Goal: Information Seeking & Learning: Learn about a topic

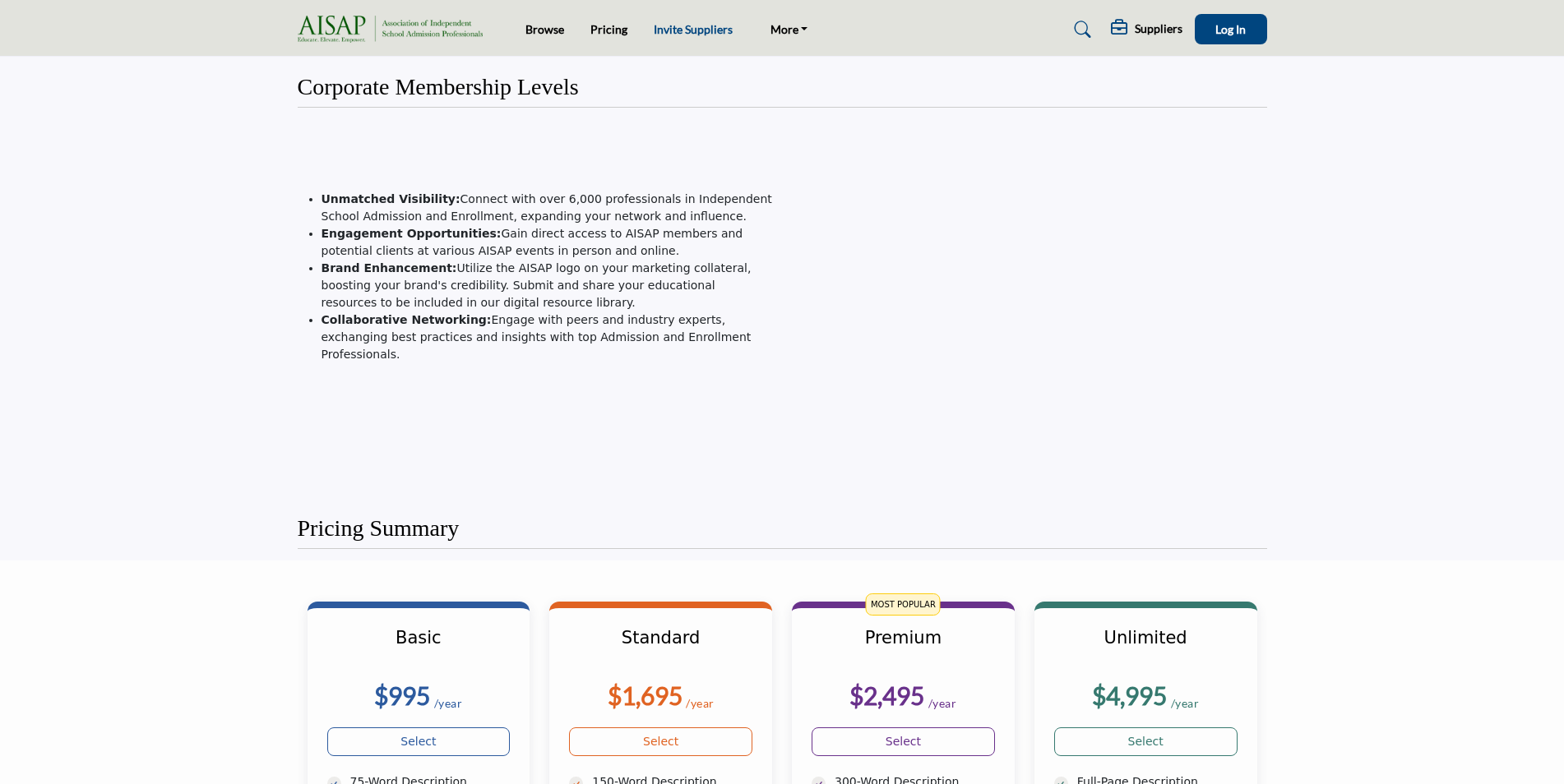
click at [718, 31] on link "Invite Suppliers" at bounding box center [692, 29] width 79 height 14
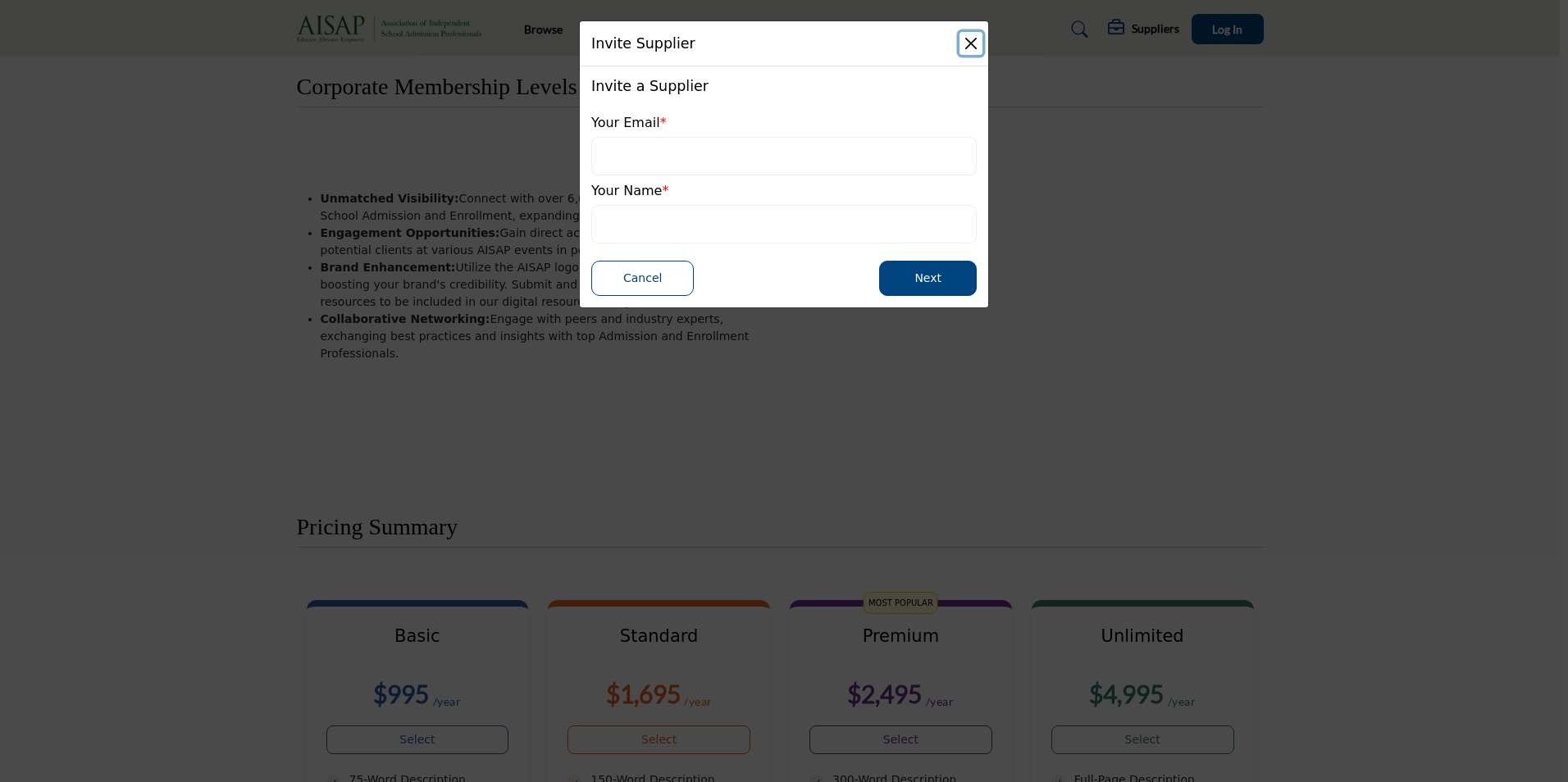
click at [973, 37] on button "Close" at bounding box center [971, 44] width 23 height 23
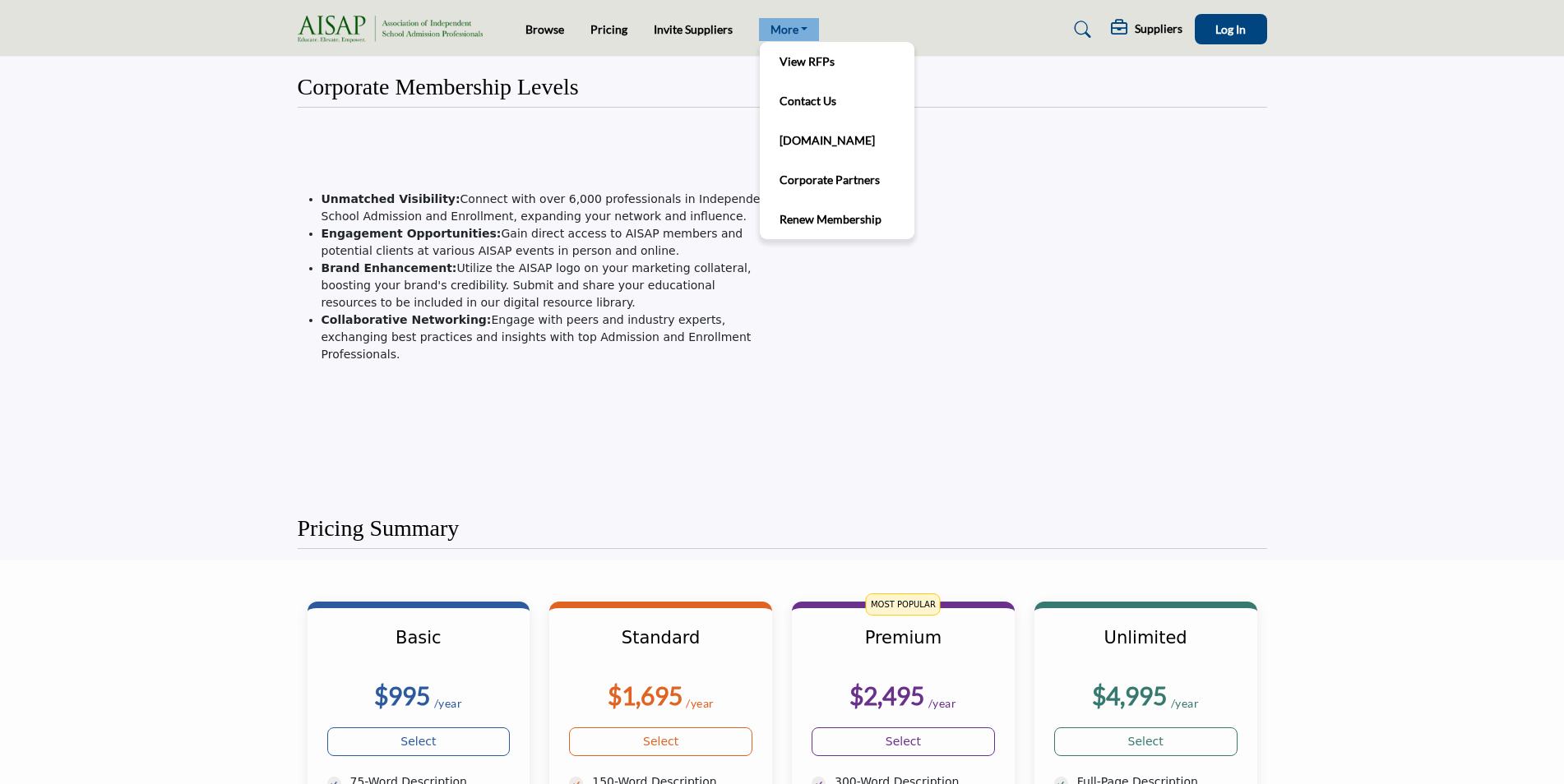
click at [776, 31] on link "More" at bounding box center [789, 30] width 61 height 23
click at [793, 54] on link "View RFPs" at bounding box center [837, 61] width 138 height 23
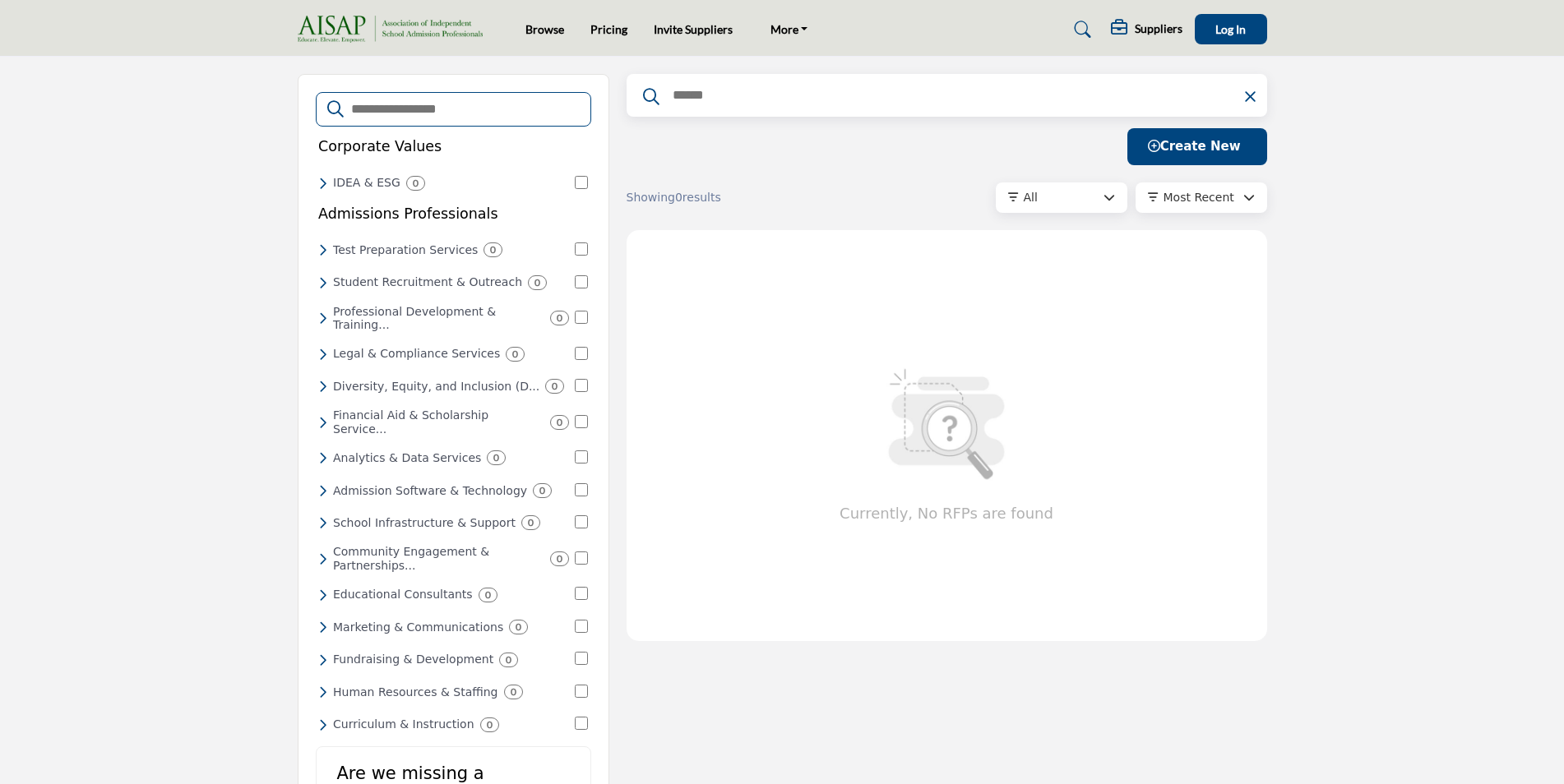
click at [449, 100] on input "Search Categories" at bounding box center [464, 109] width 231 height 22
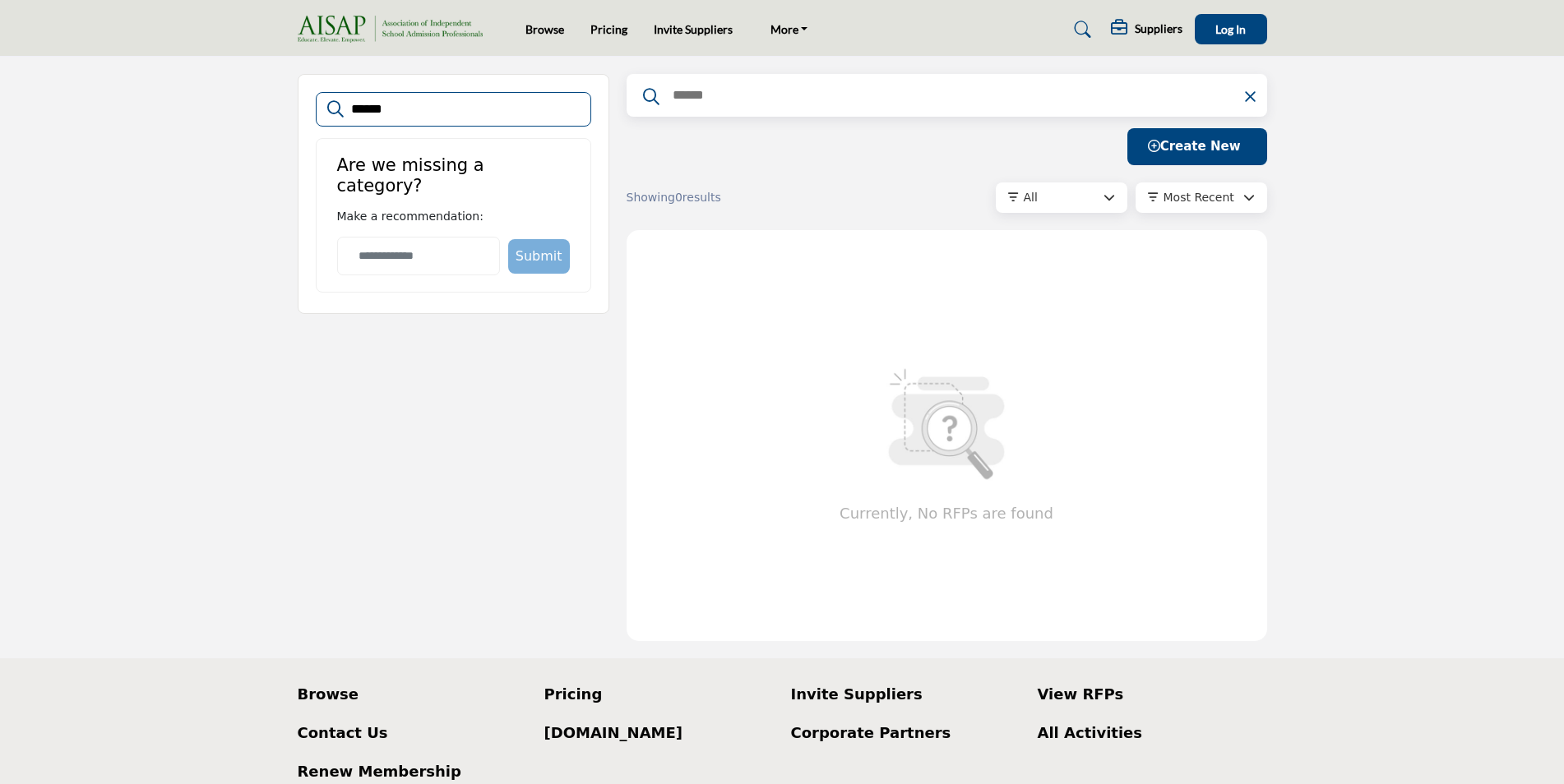
type input "******"
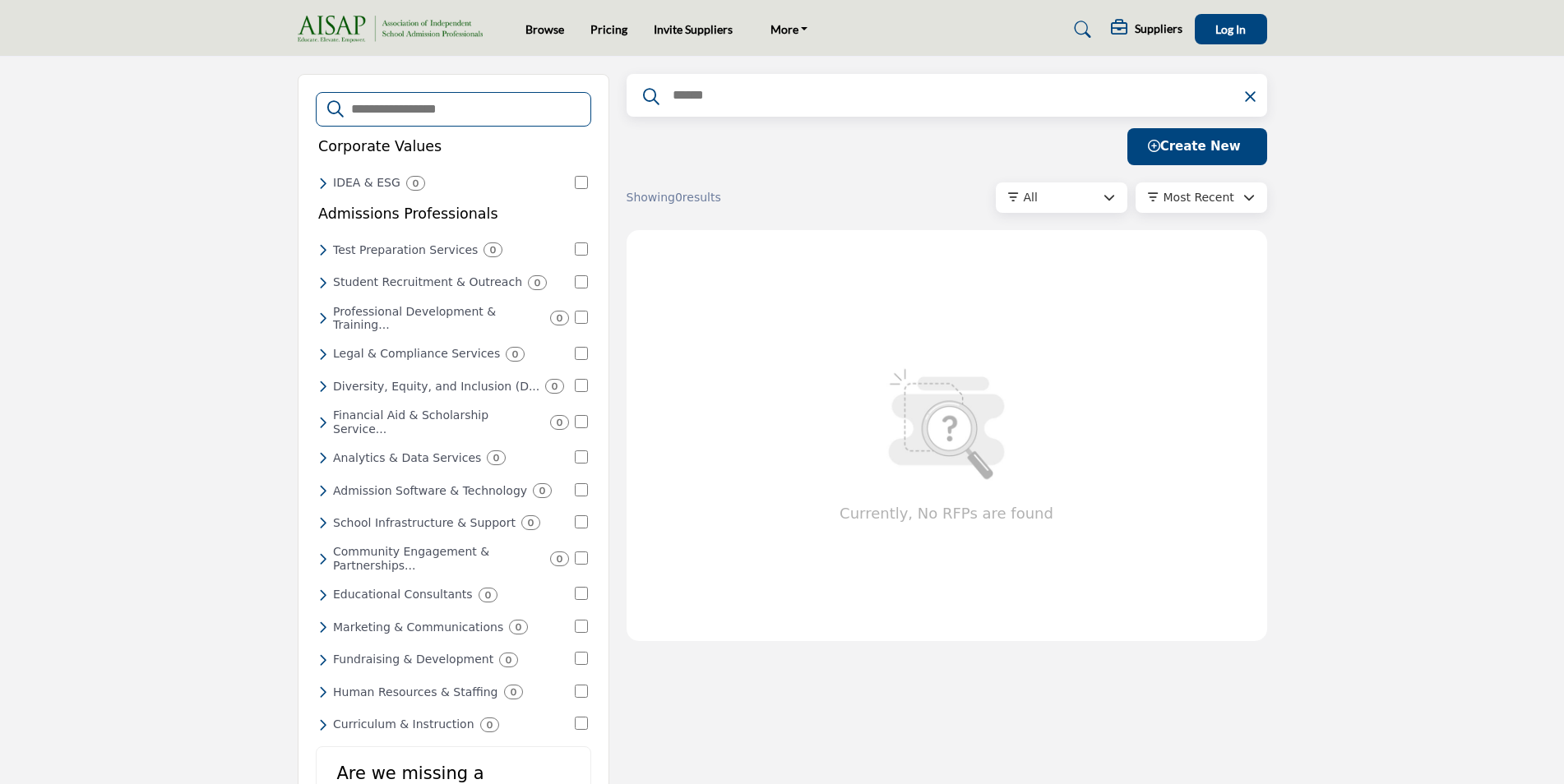
click at [429, 100] on input "Search Categories" at bounding box center [464, 109] width 231 height 22
click at [323, 180] on icon at bounding box center [323, 183] width 9 height 15
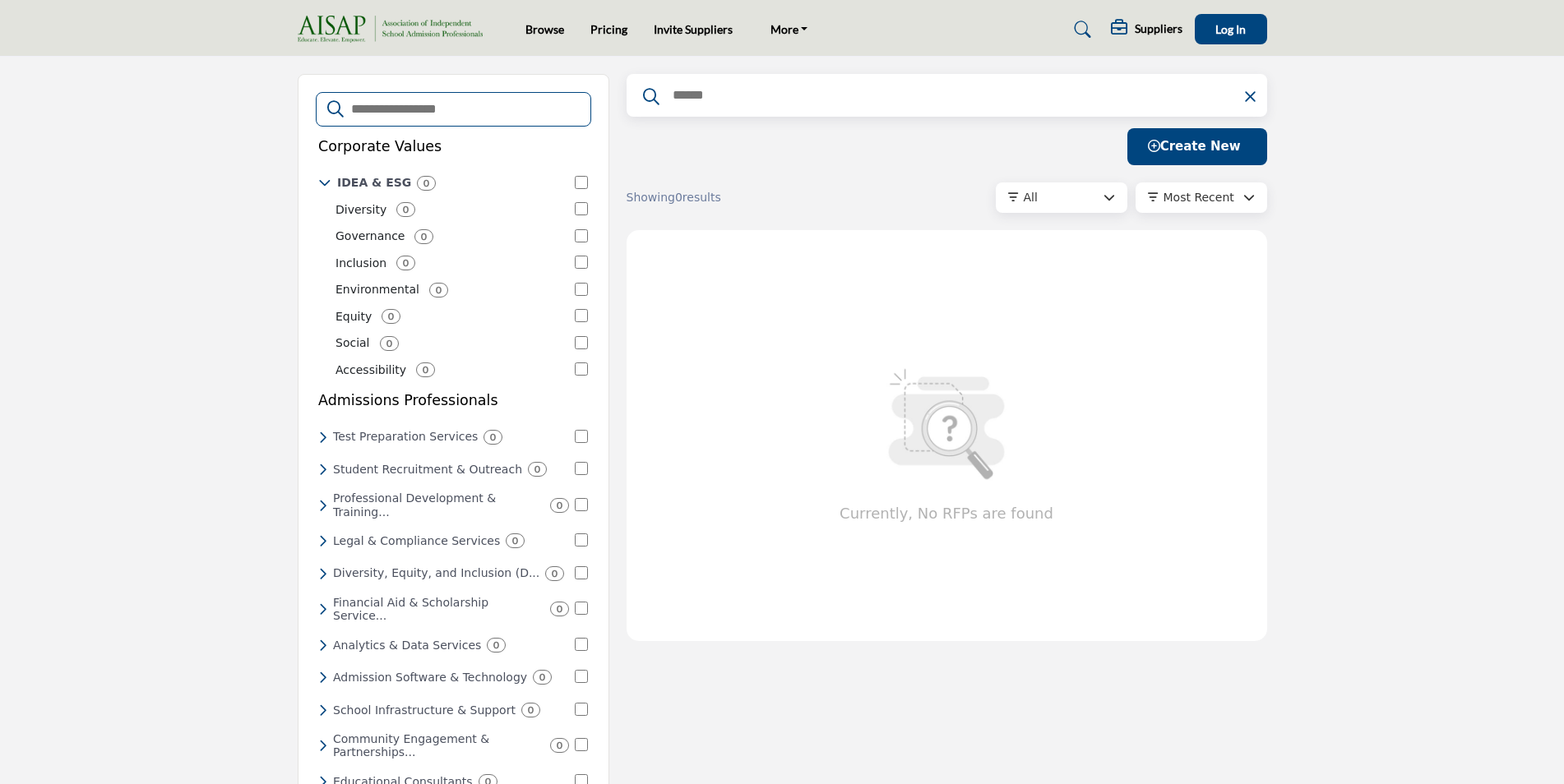
click at [323, 180] on icon at bounding box center [325, 183] width 13 height 15
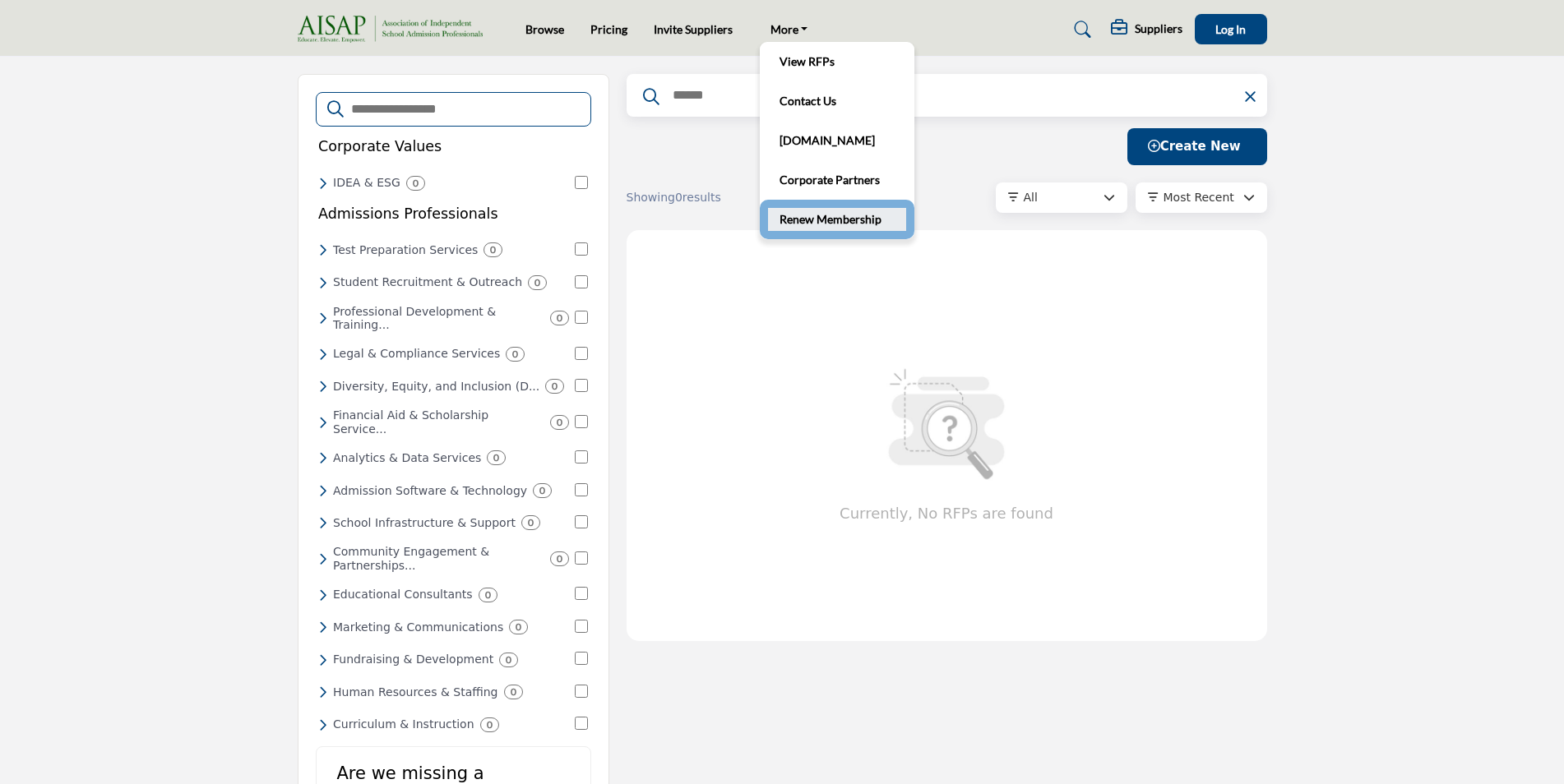
drag, startPoint x: 823, startPoint y: 213, endPoint x: 823, endPoint y: 202, distance: 11.0
click at [823, 213] on link "Renew Membership" at bounding box center [837, 220] width 138 height 23
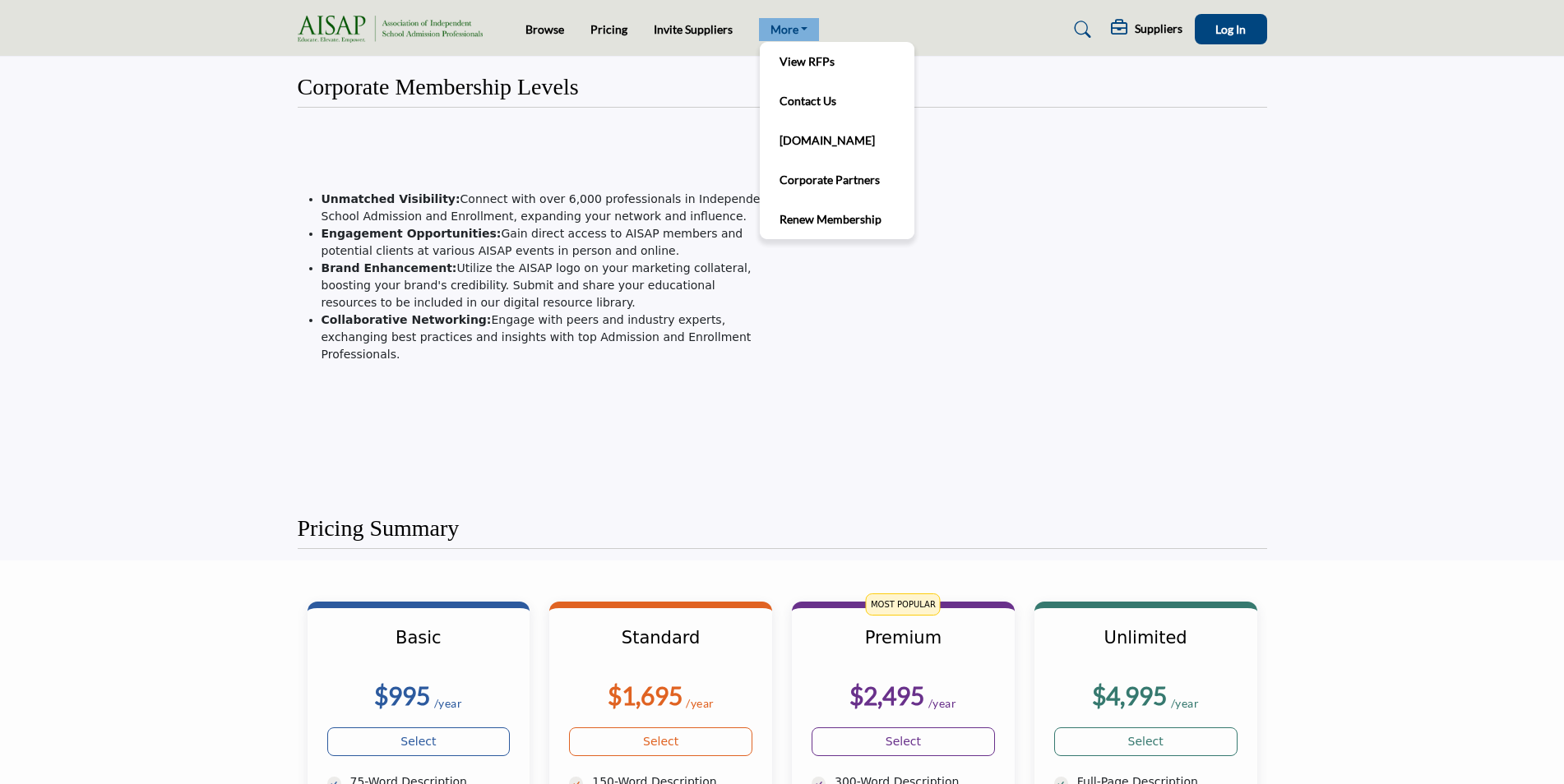
click at [798, 25] on link "More" at bounding box center [789, 30] width 61 height 23
click at [816, 188] on link "Corporate Partners" at bounding box center [837, 180] width 138 height 23
click at [816, 190] on link "Corporate Partners" at bounding box center [837, 180] width 138 height 23
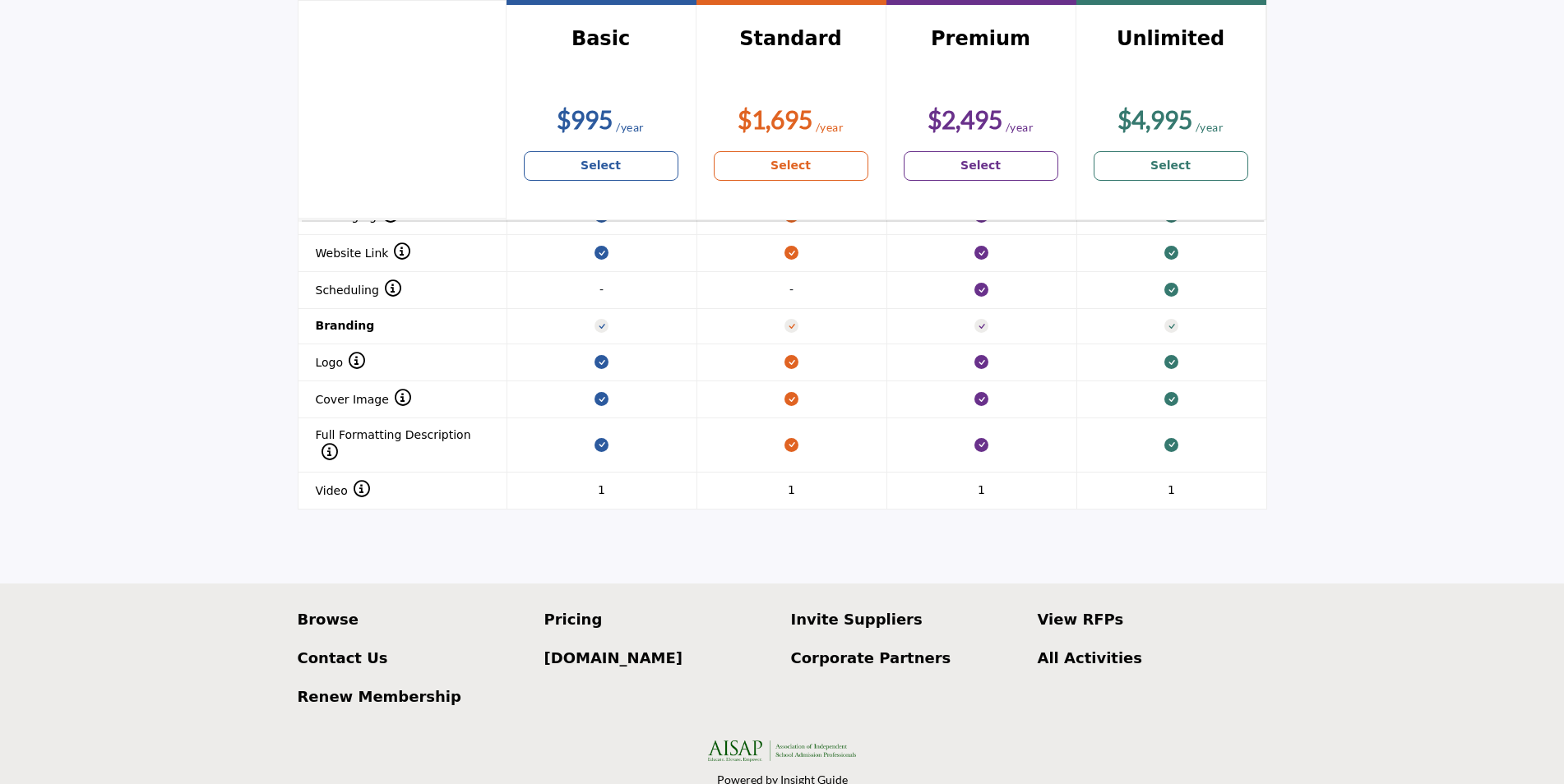
scroll to position [1834, 0]
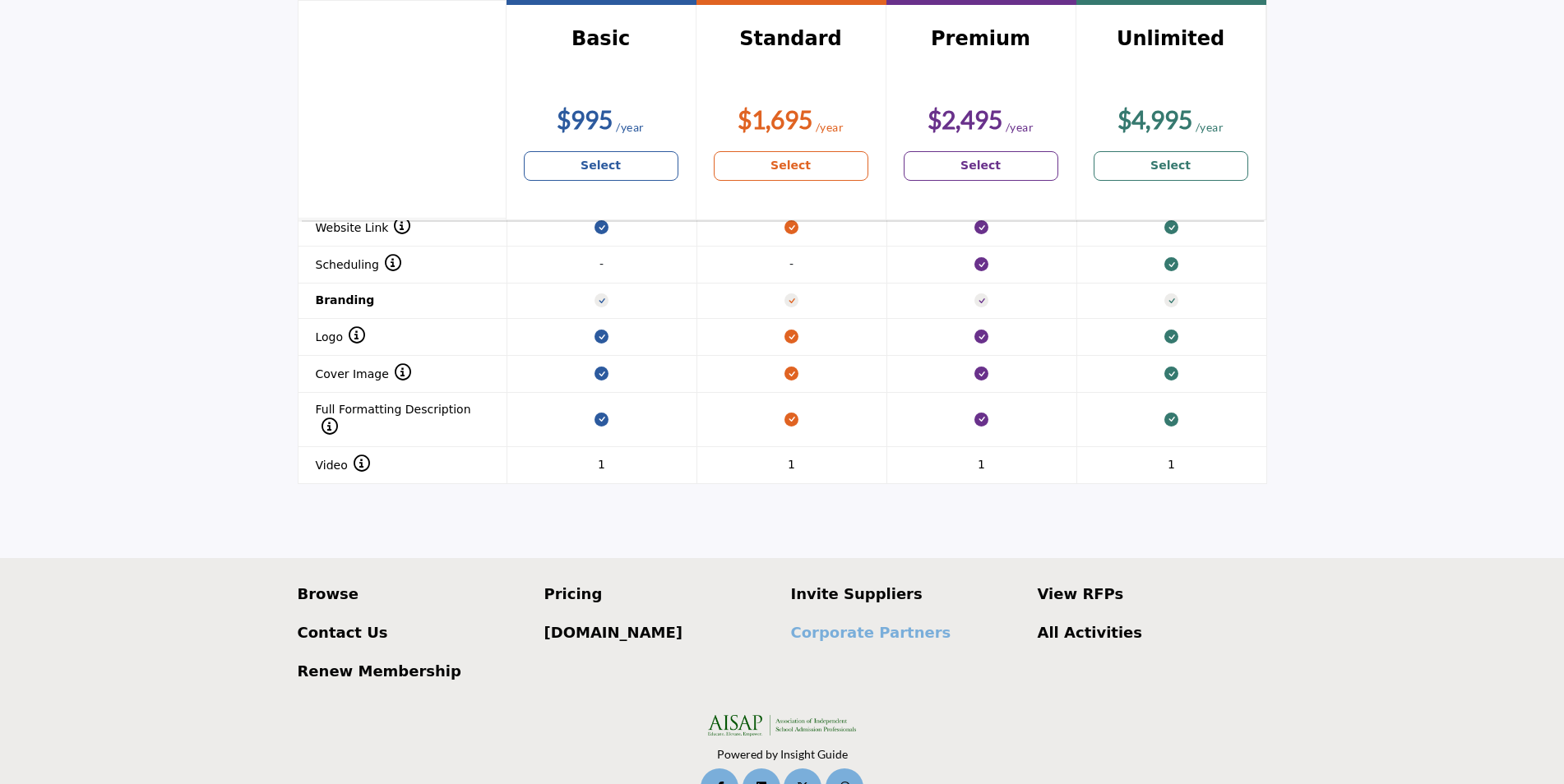
click at [858, 622] on p "Corporate Partners" at bounding box center [906, 632] width 230 height 22
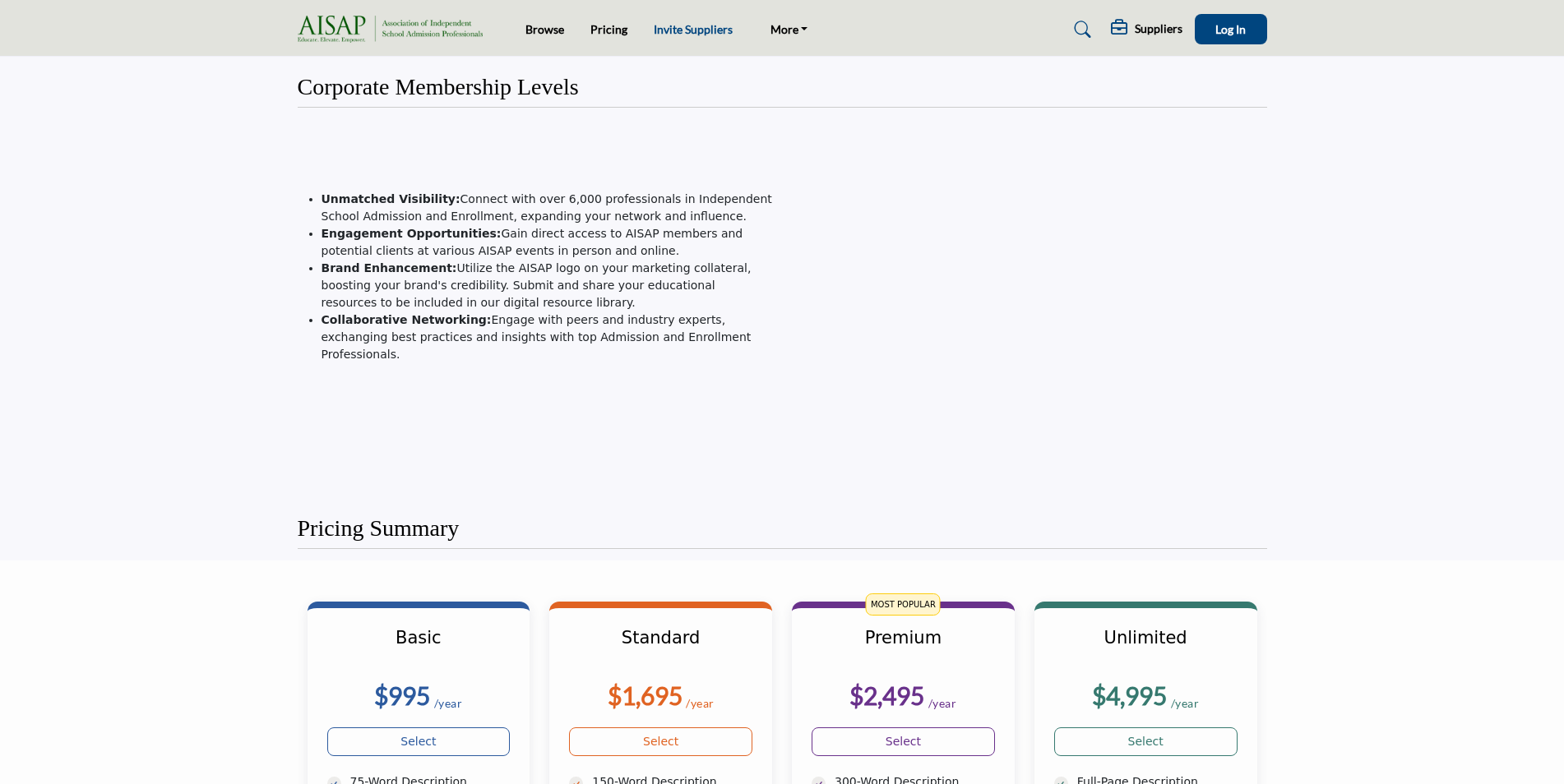
click at [707, 27] on link "Invite Suppliers" at bounding box center [692, 29] width 79 height 14
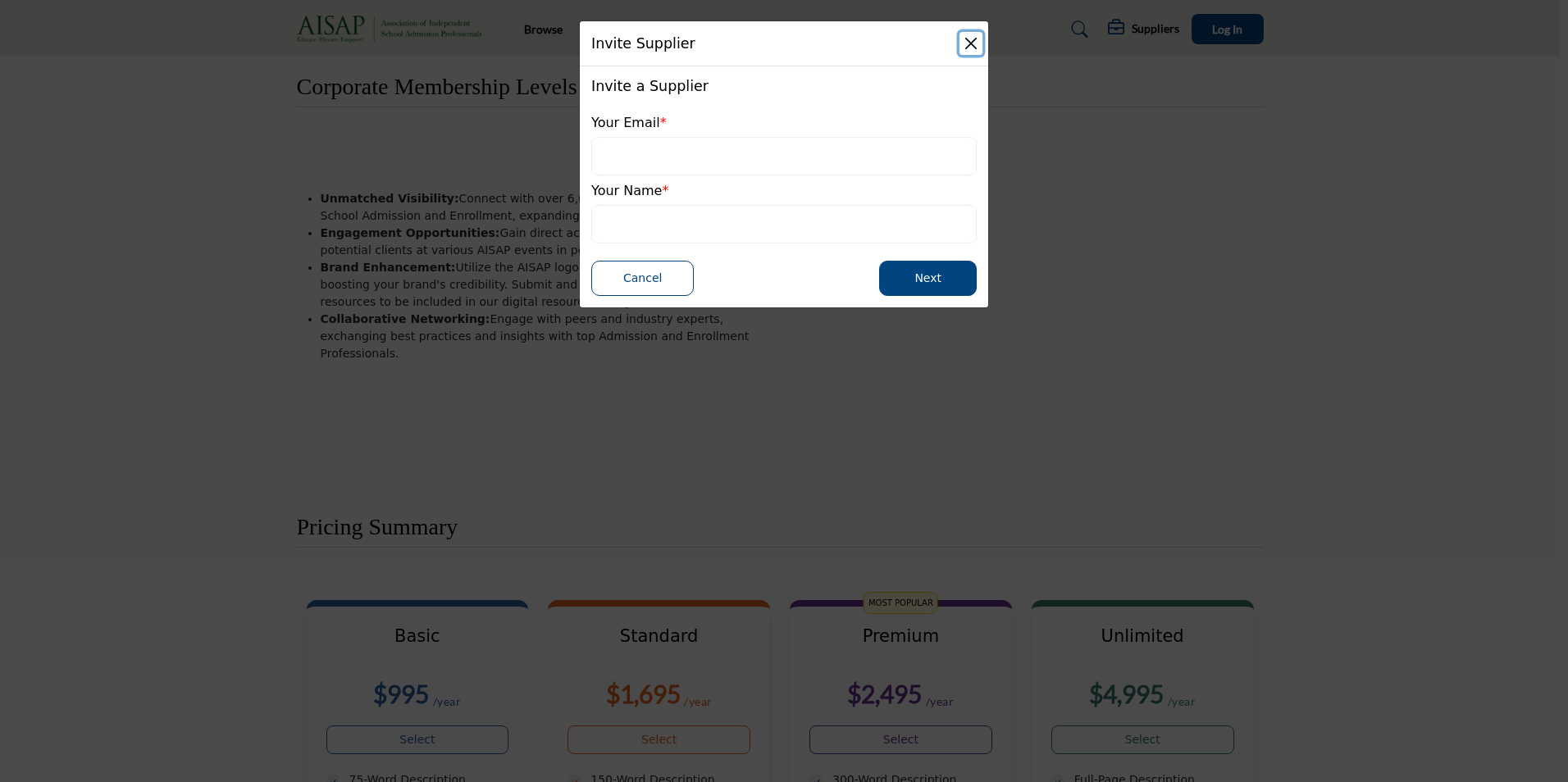
drag, startPoint x: 972, startPoint y: 39, endPoint x: 902, endPoint y: 53, distance: 71.4
click at [973, 39] on button "Close" at bounding box center [971, 44] width 23 height 23
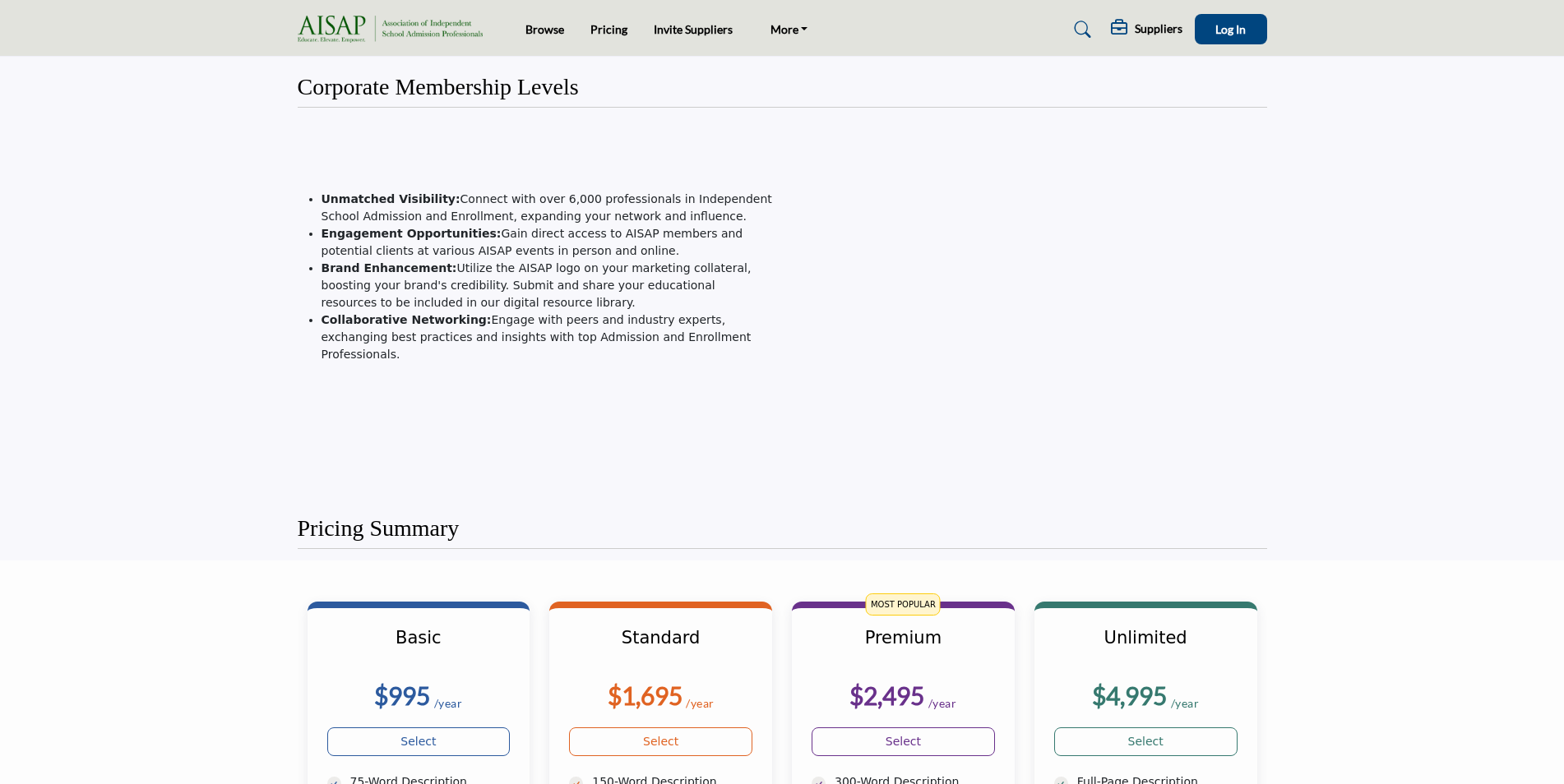
click at [1157, 21] on div "Suppliers" at bounding box center [1147, 30] width 71 height 20
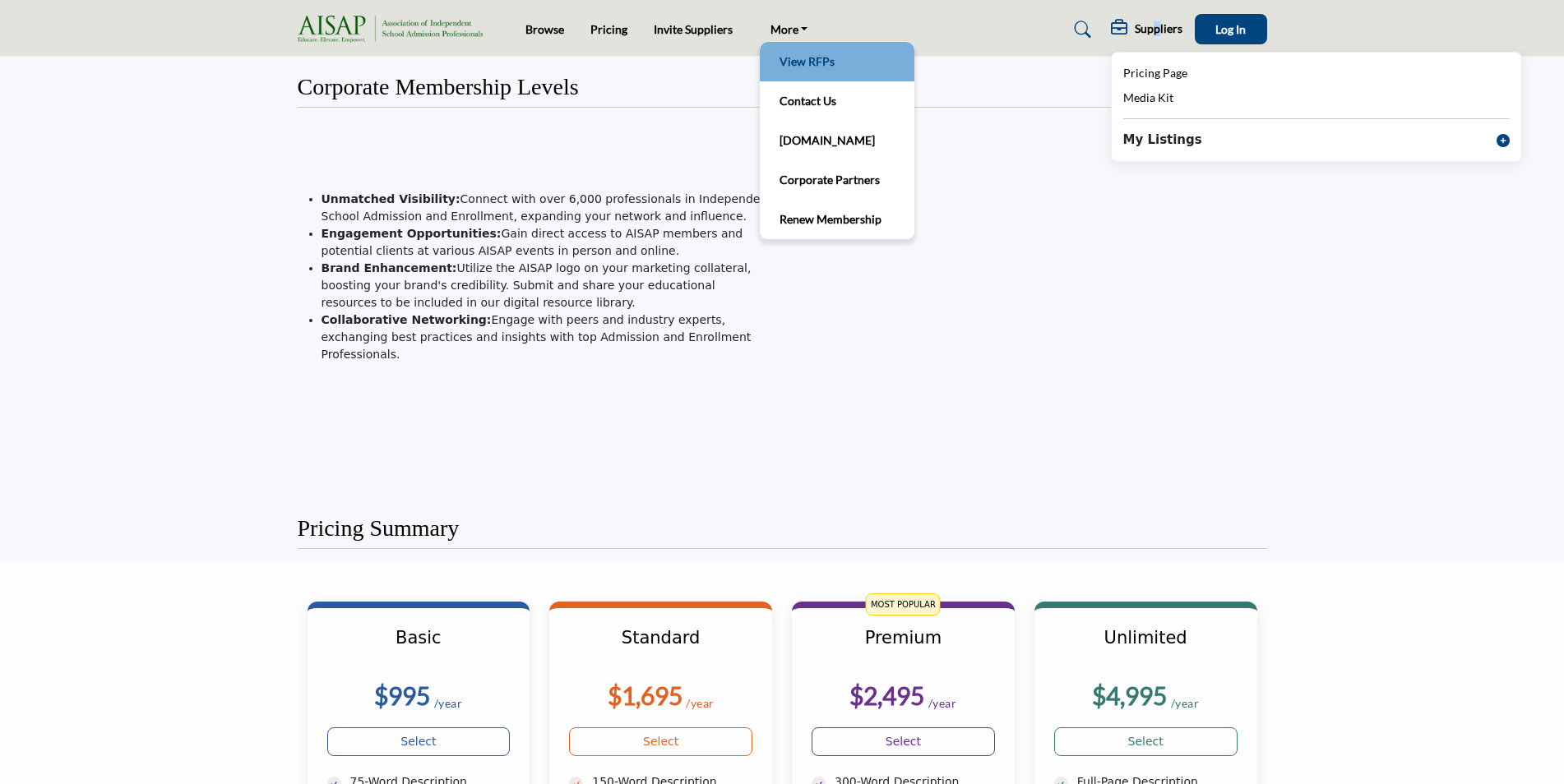
click at [797, 60] on link "View RFPs" at bounding box center [837, 61] width 138 height 23
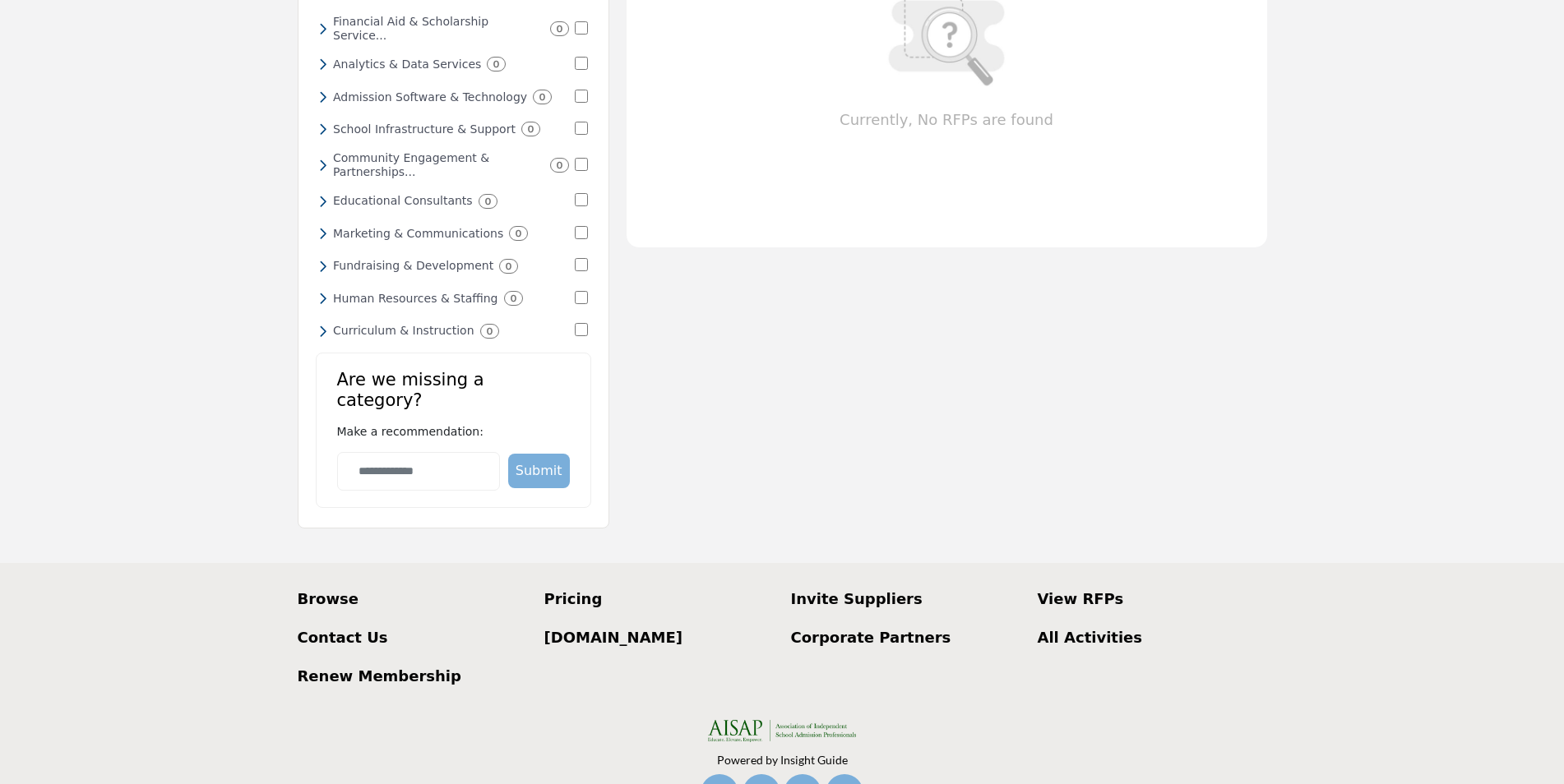
scroll to position [397, 0]
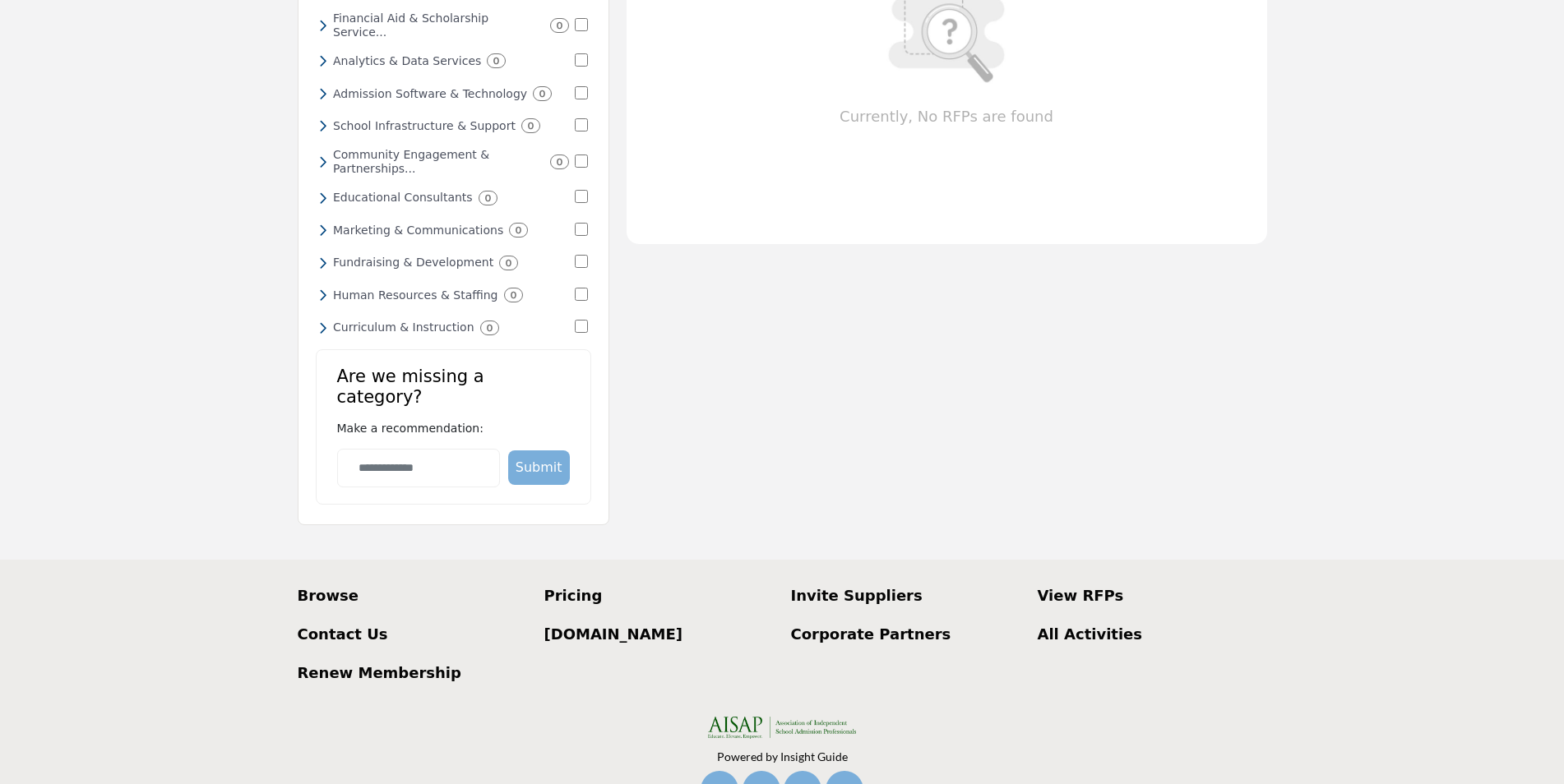
click at [322, 321] on icon at bounding box center [323, 328] width 9 height 15
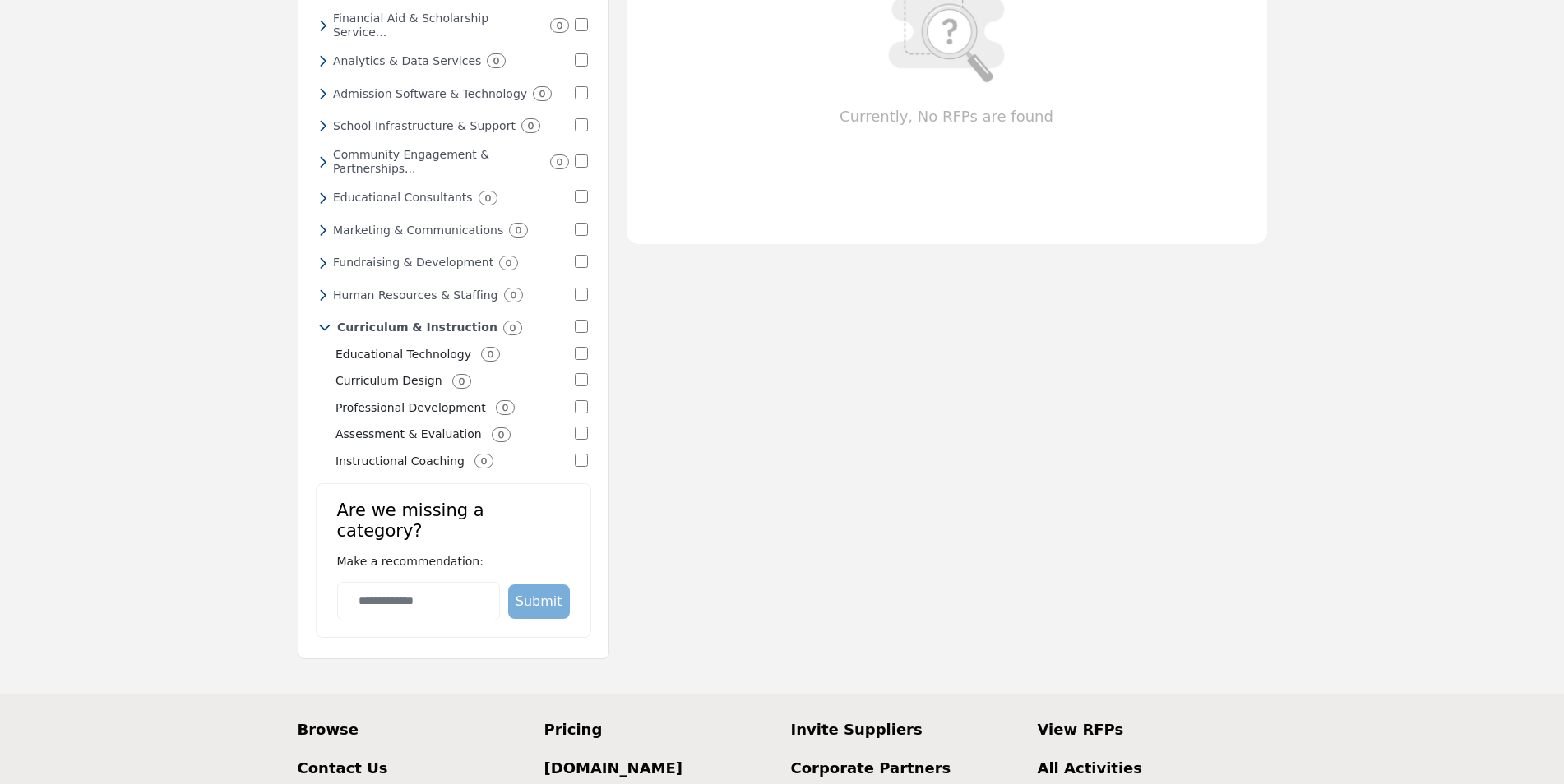
click at [320, 288] on icon at bounding box center [323, 295] width 9 height 15
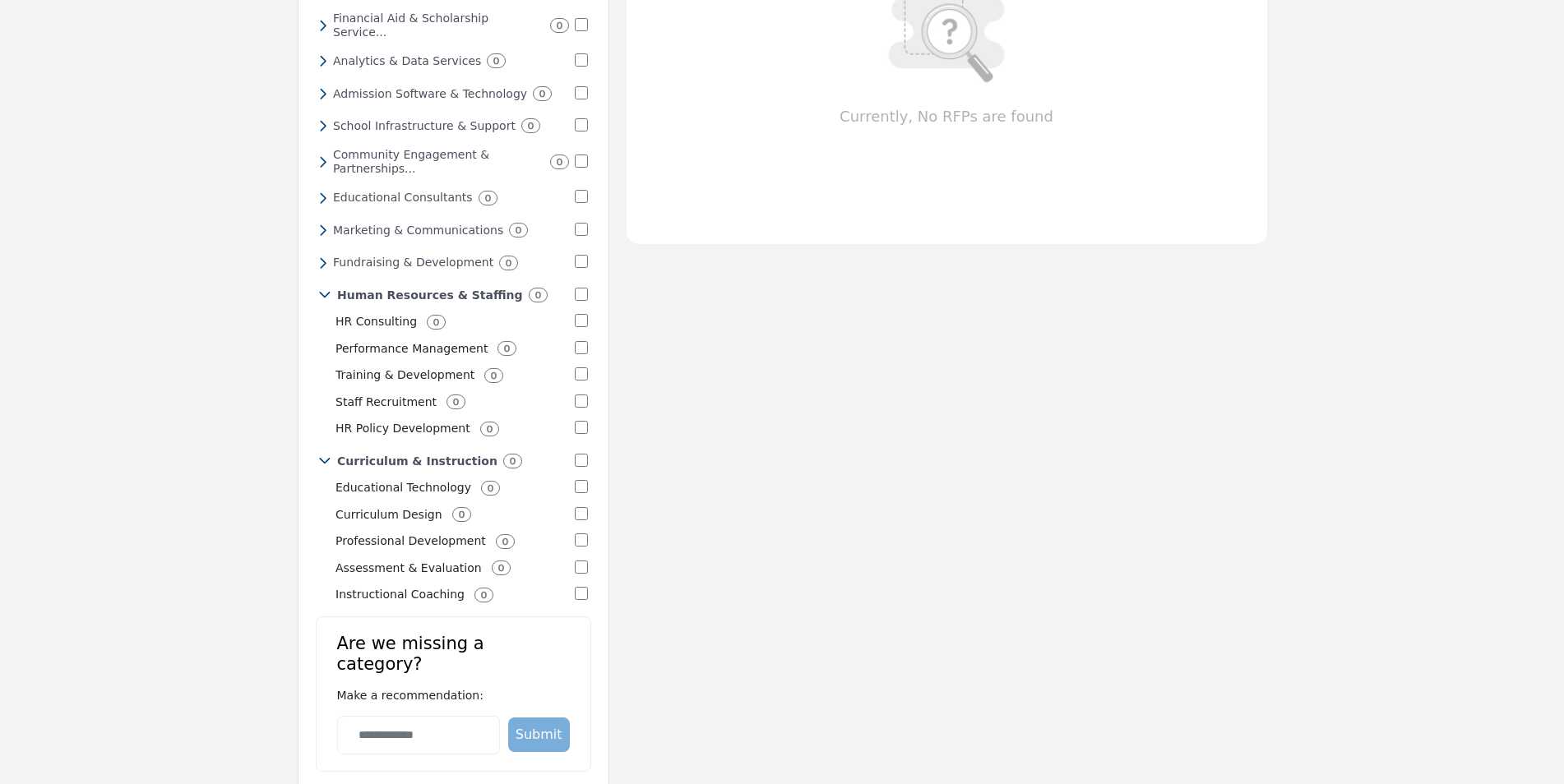
click at [326, 255] on icon at bounding box center [323, 263] width 9 height 15
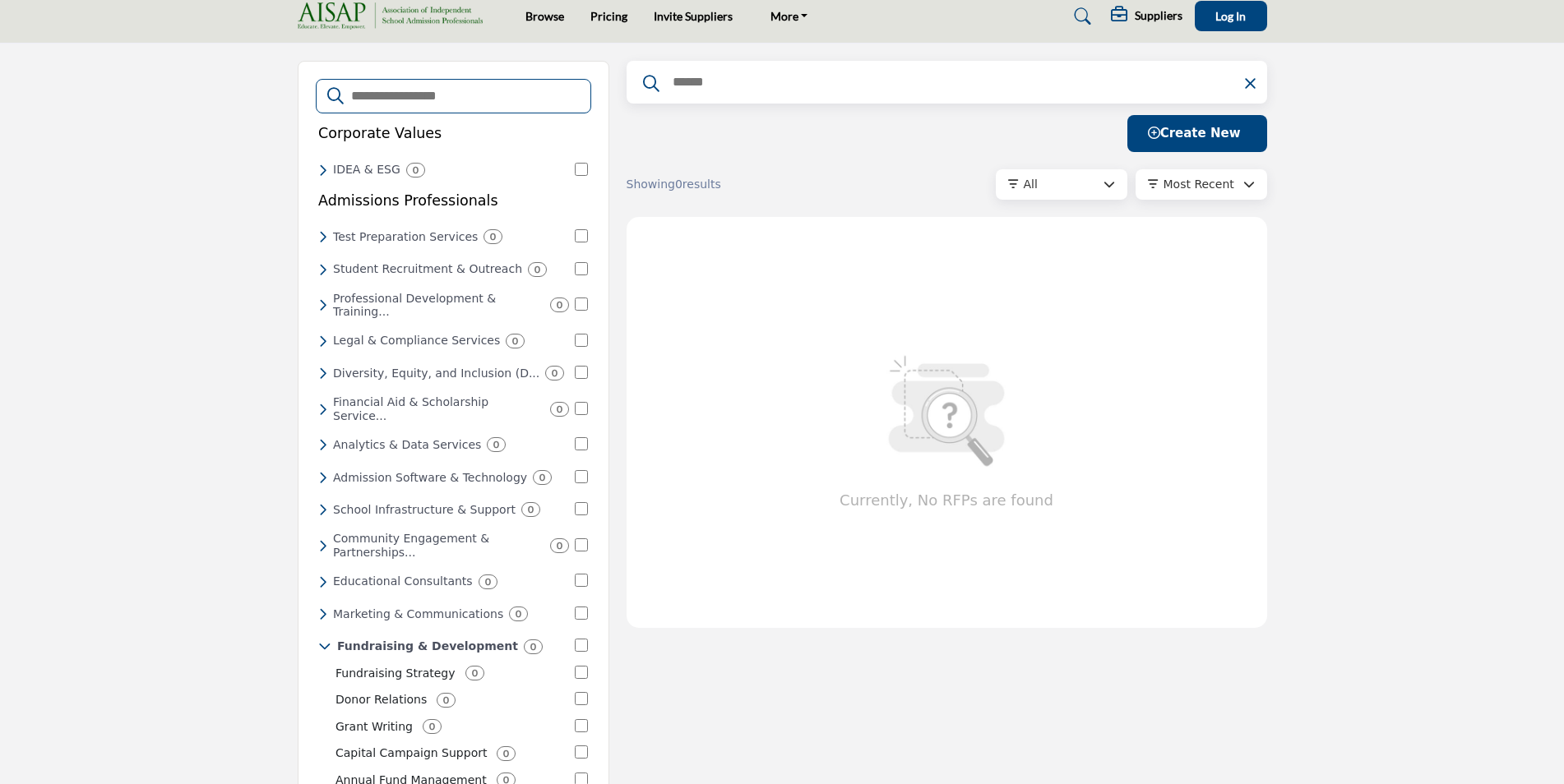
scroll to position [0, 0]
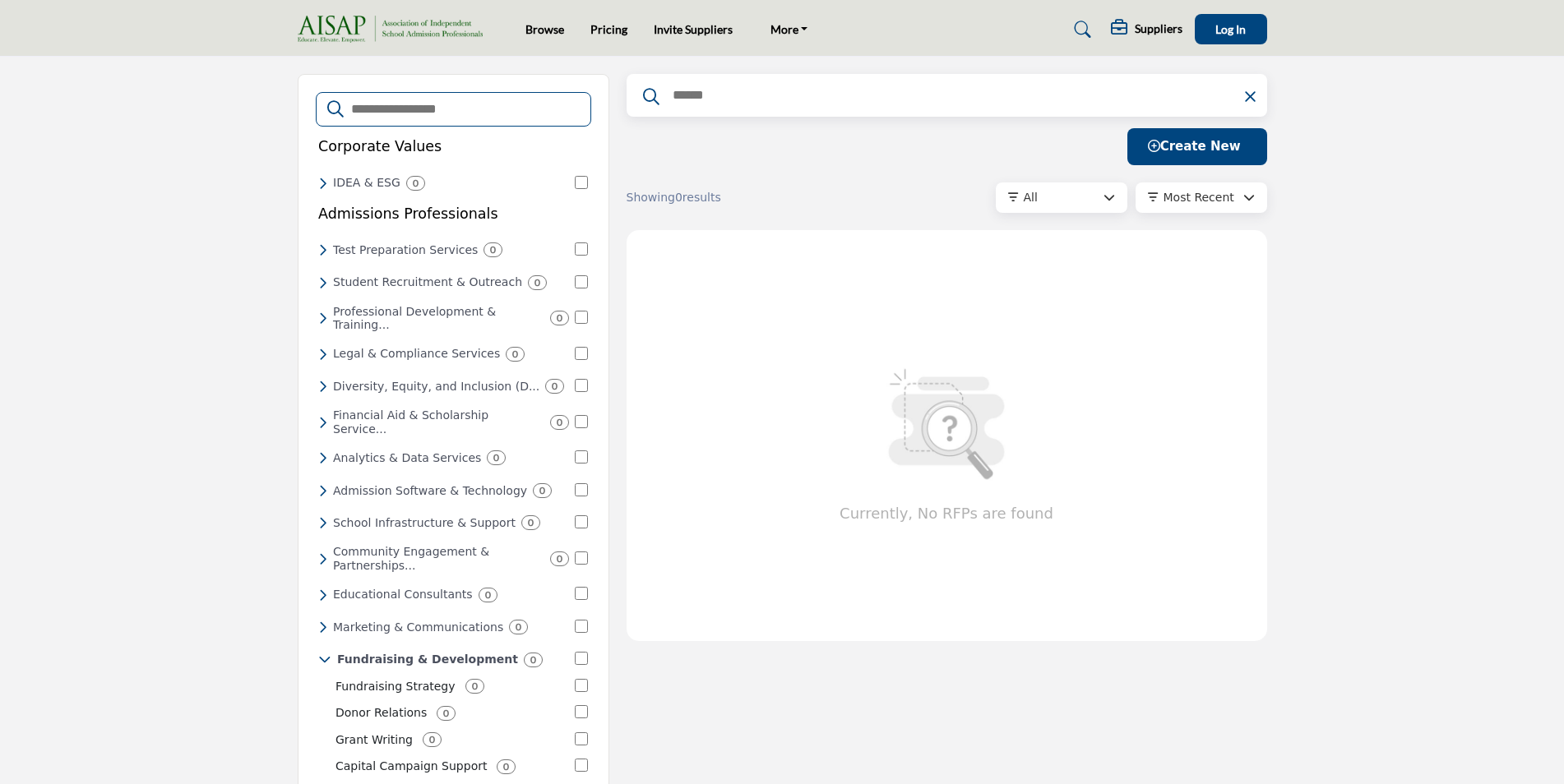
click at [323, 178] on icon at bounding box center [323, 183] width 9 height 15
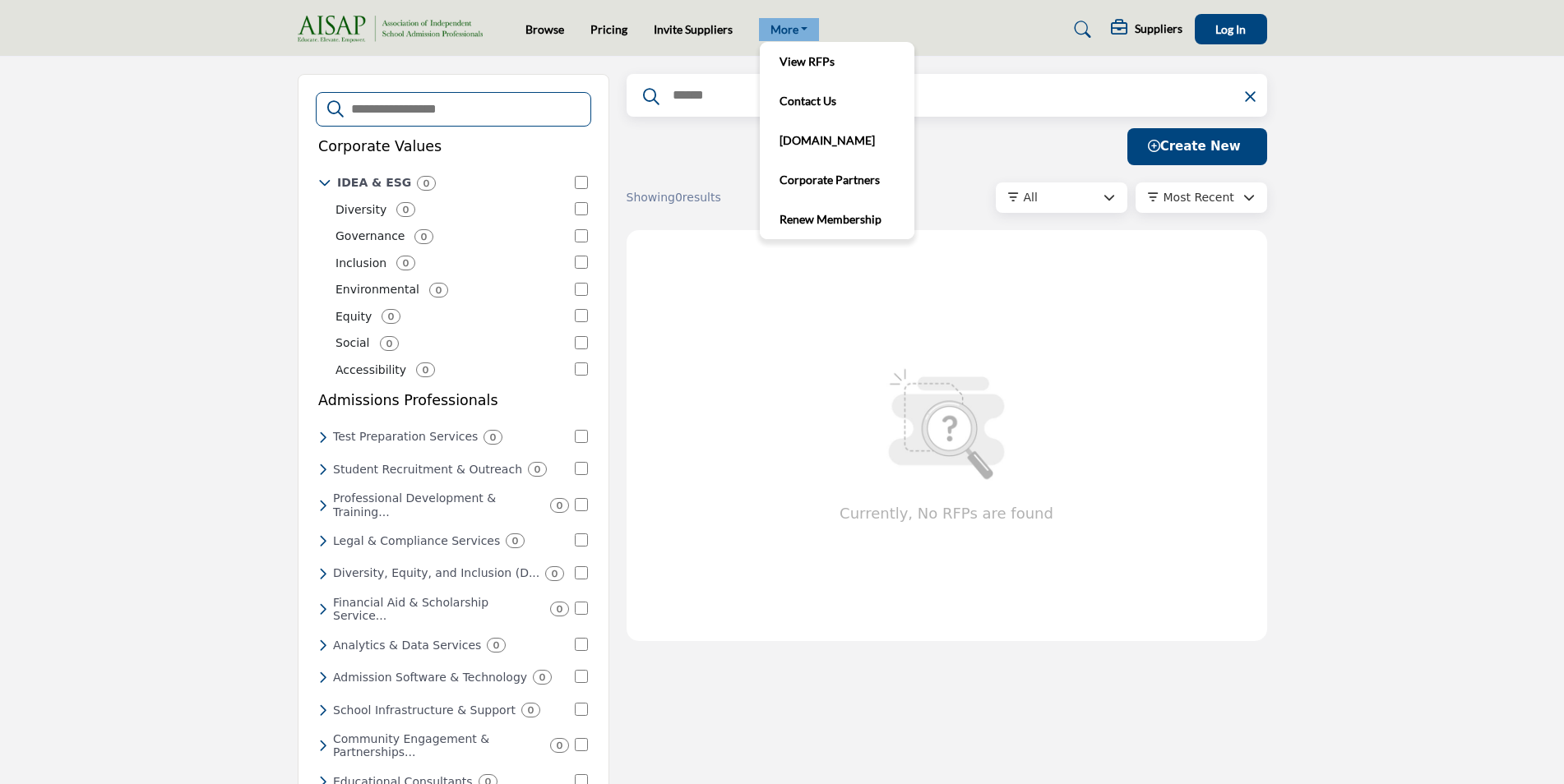
click at [784, 21] on link "More" at bounding box center [789, 30] width 61 height 23
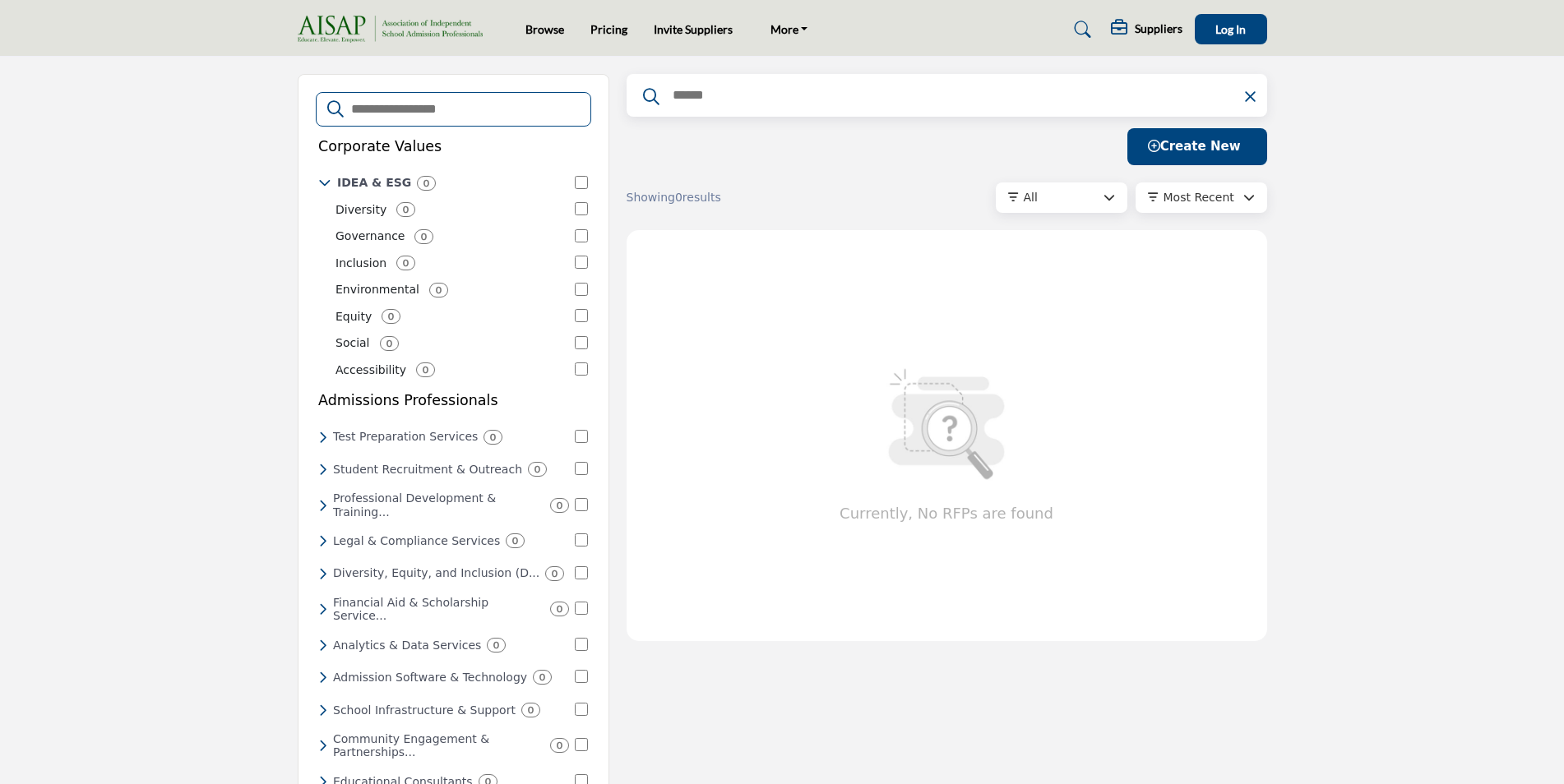
click at [380, 31] on img at bounding box center [394, 29] width 193 height 27
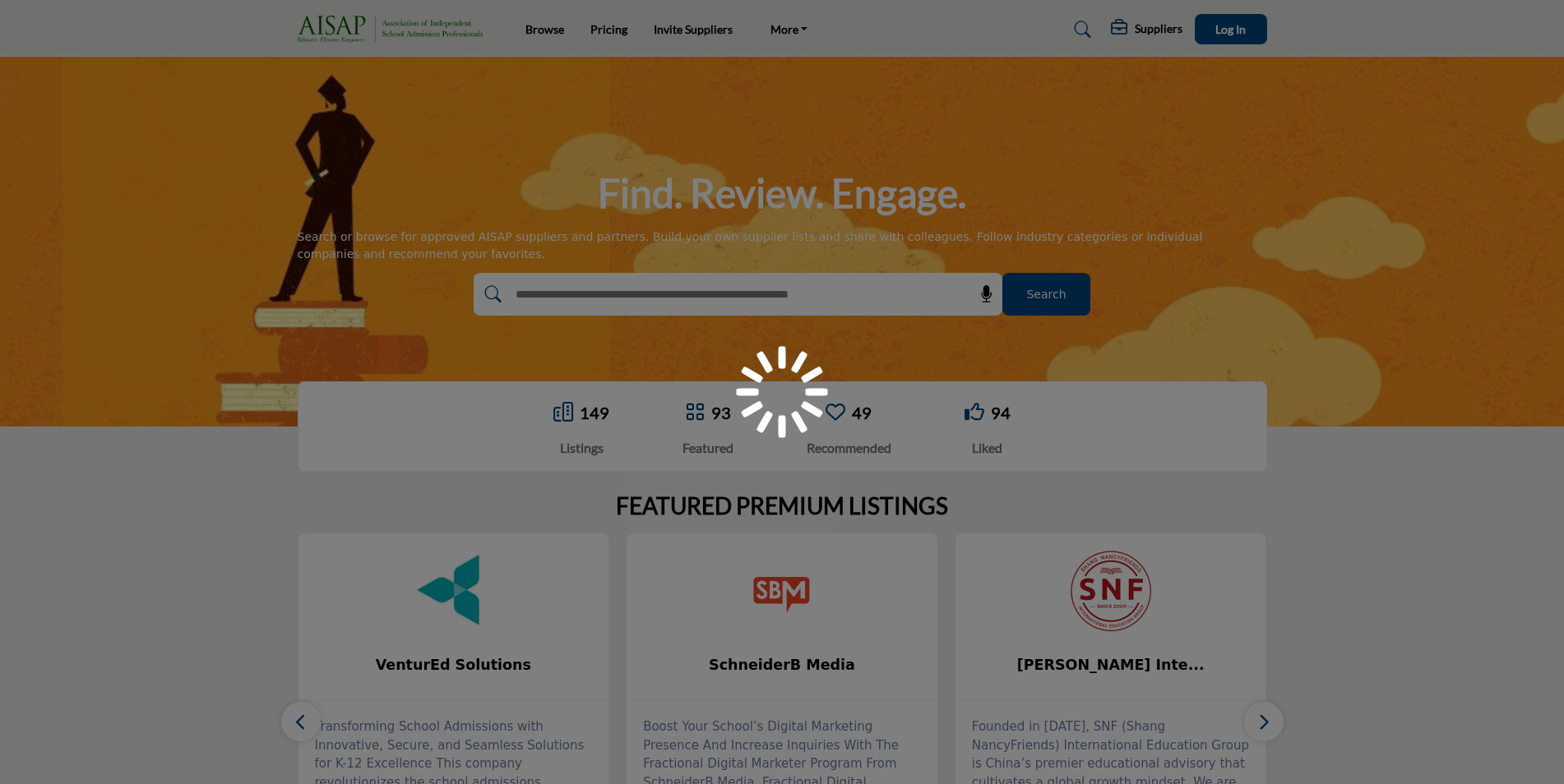
click at [1145, 24] on div at bounding box center [782, 392] width 1564 height 784
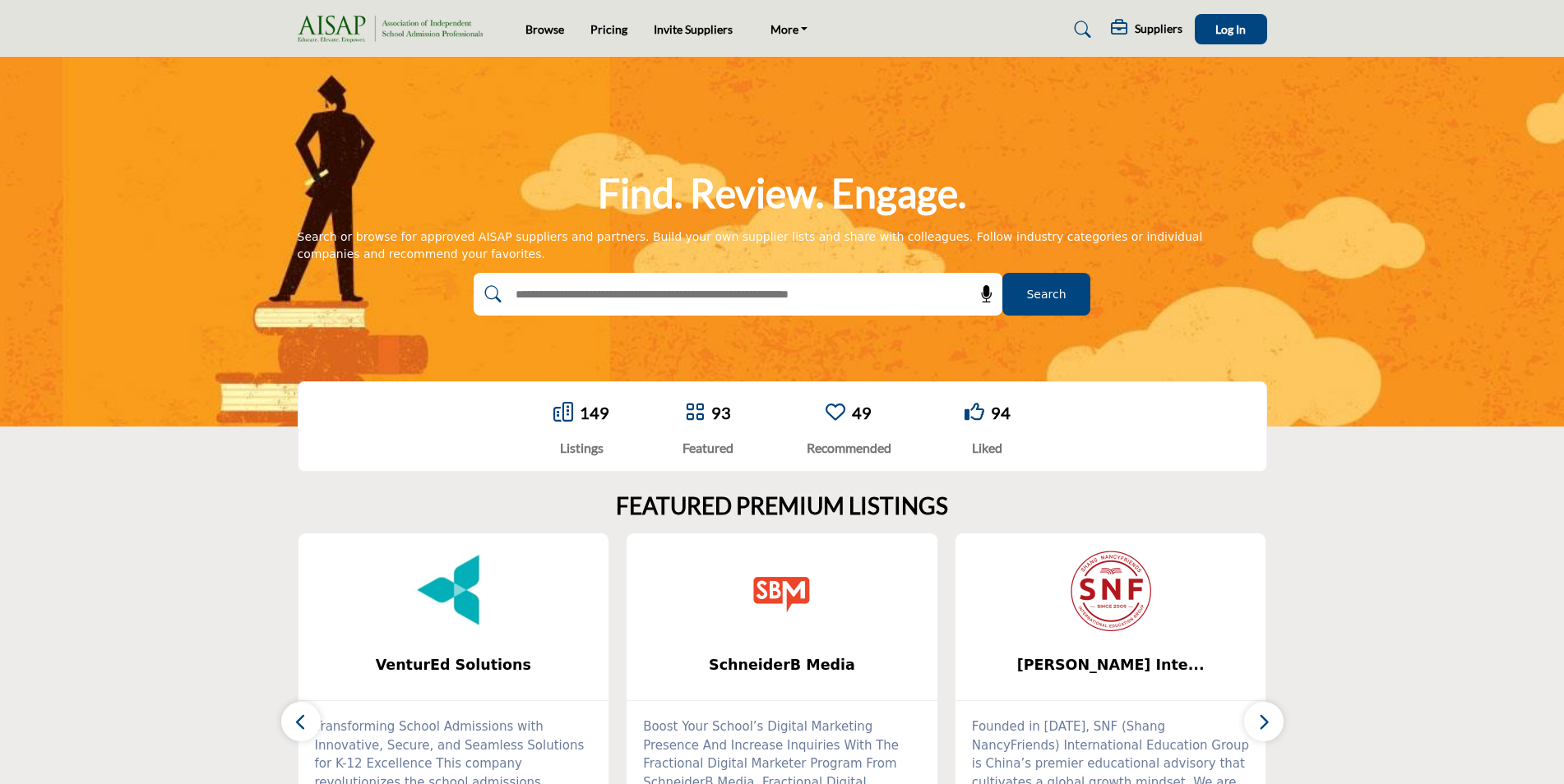
click at [1148, 31] on h5 "Suppliers" at bounding box center [1159, 29] width 48 height 15
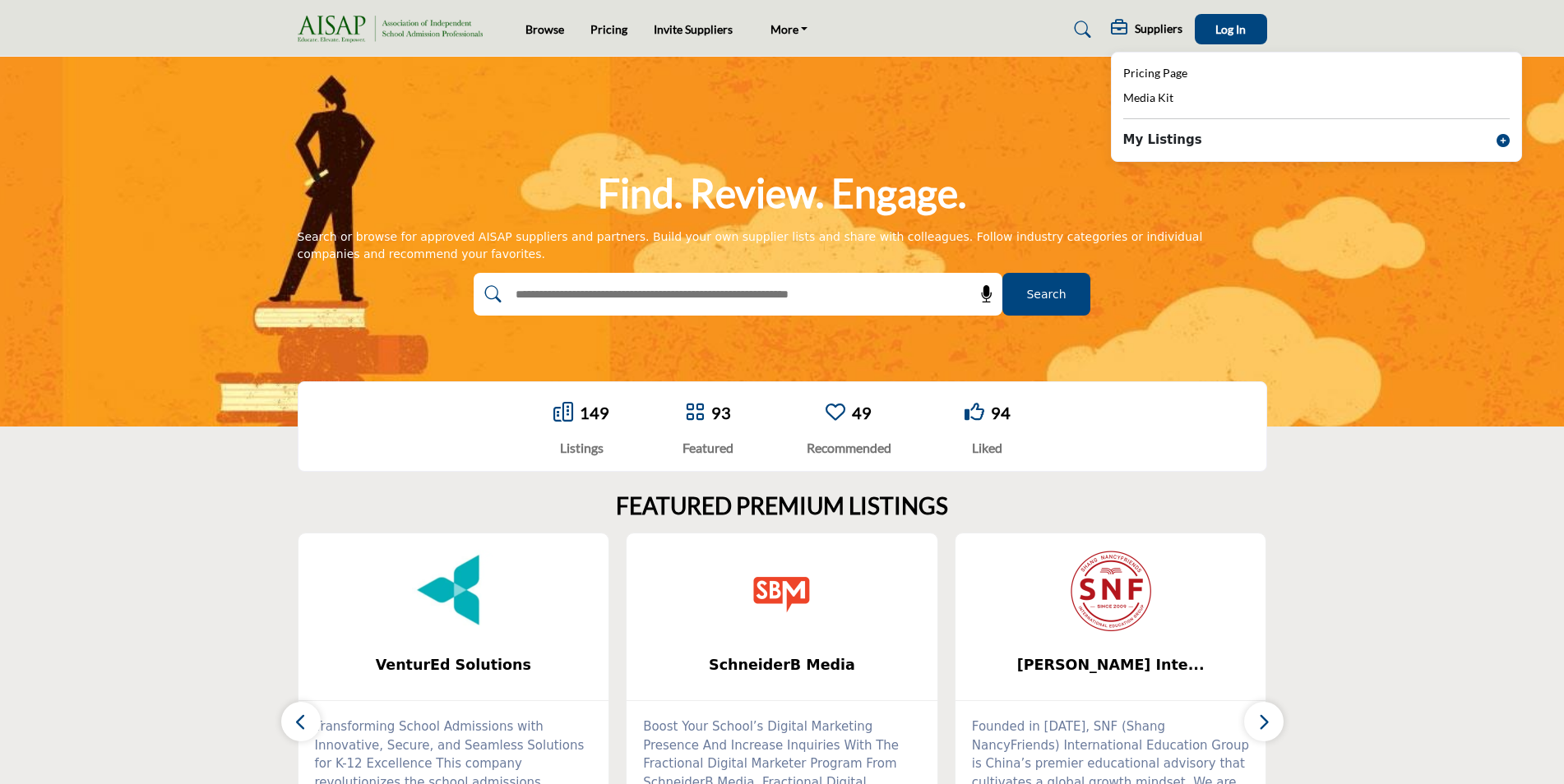
click at [1148, 31] on h5 "Suppliers" at bounding box center [1159, 29] width 48 height 15
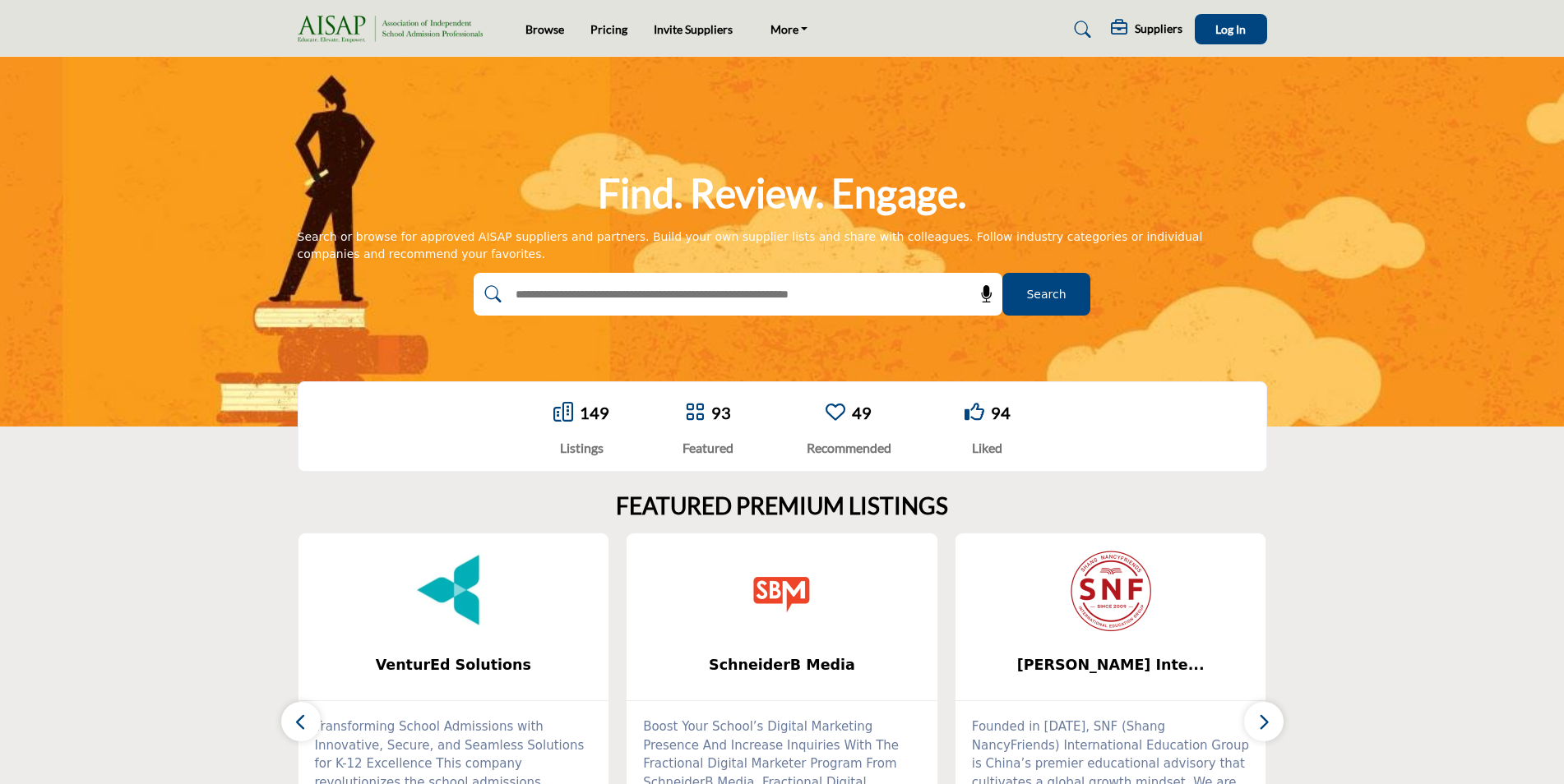
click at [1148, 31] on h5 "Suppliers" at bounding box center [1159, 29] width 48 height 15
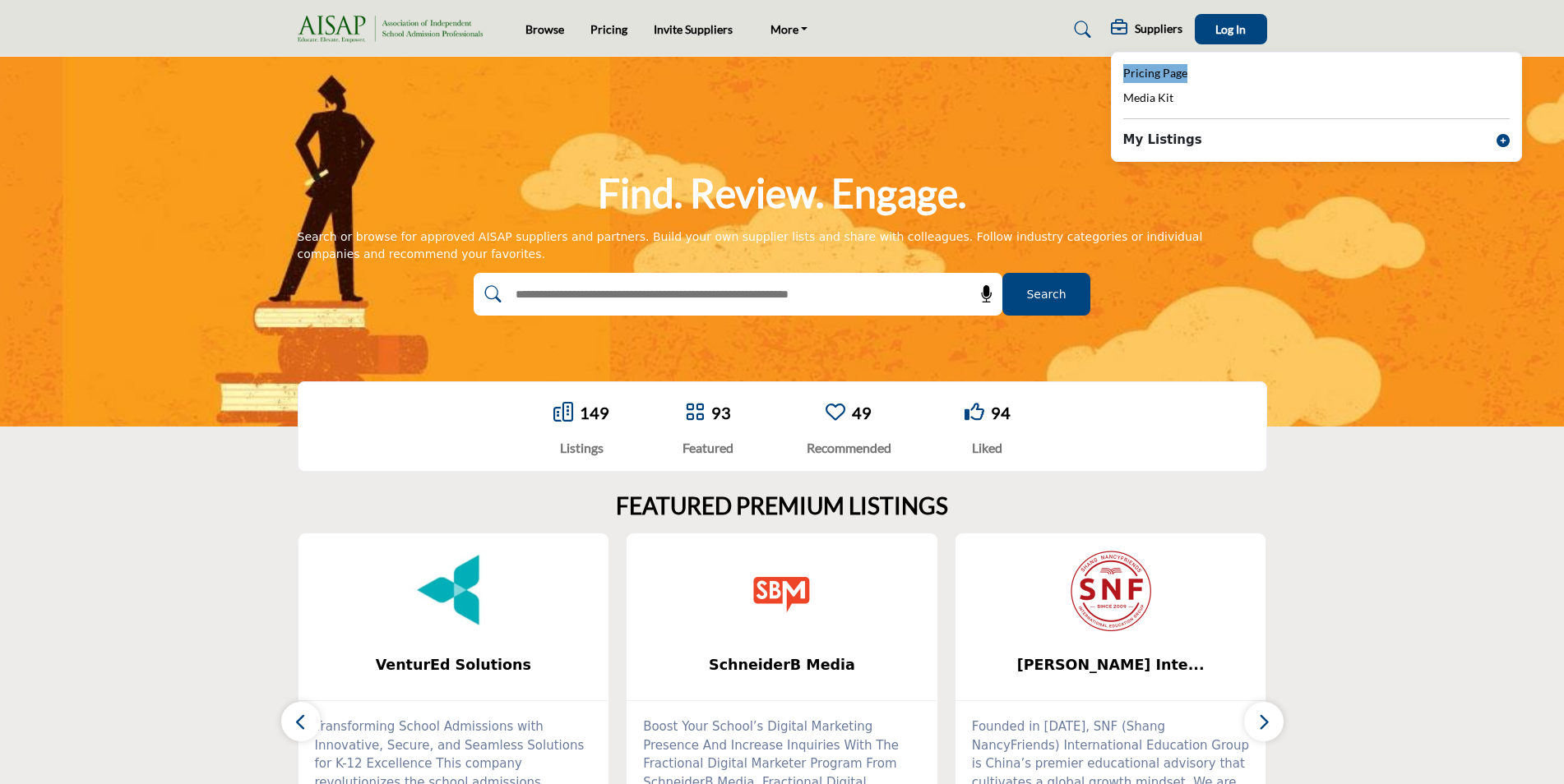
click at [1163, 69] on span "Pricing Page" at bounding box center [1155, 72] width 64 height 14
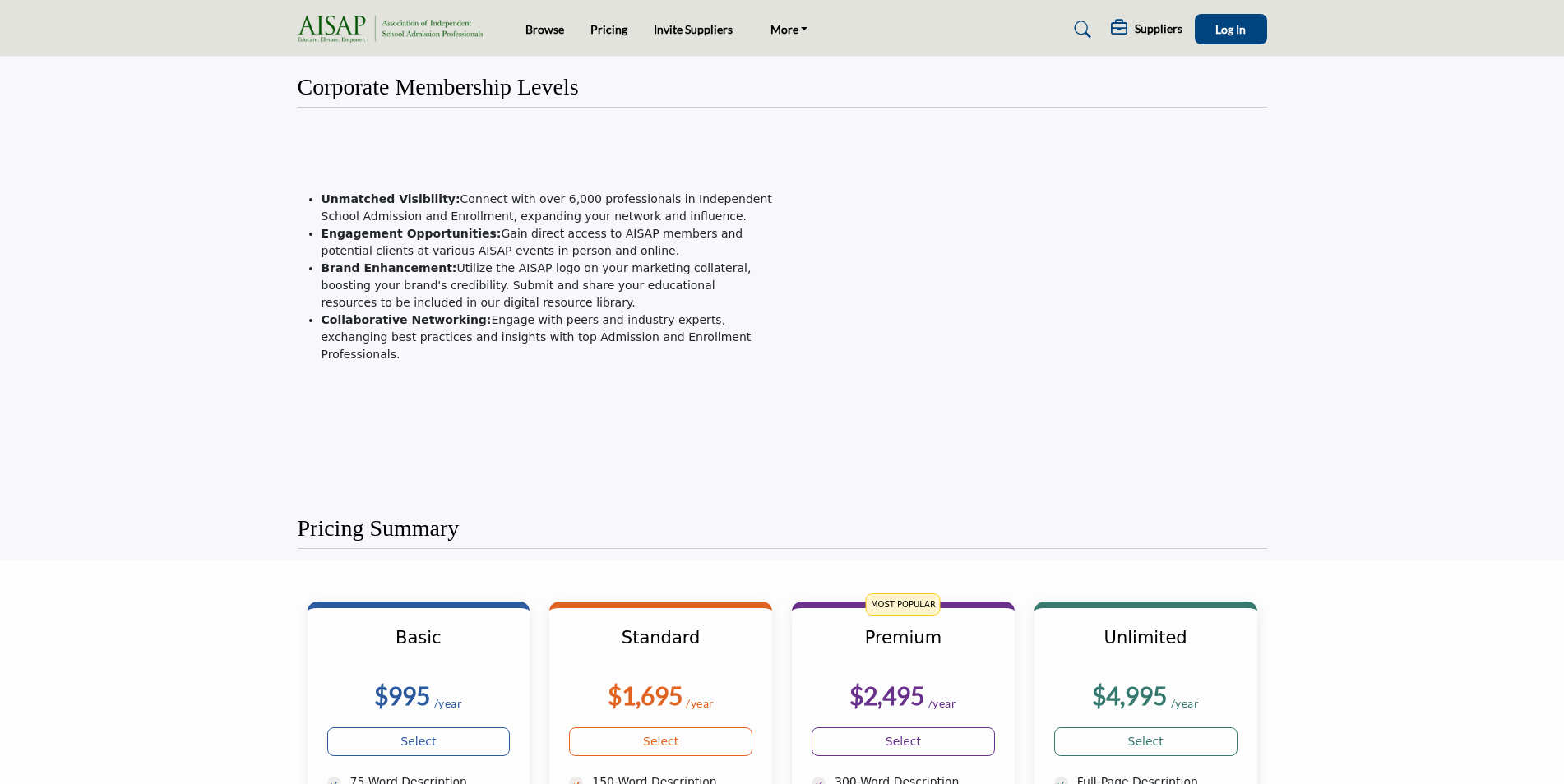
click at [1173, 28] on h5 "Suppliers" at bounding box center [1159, 29] width 48 height 15
click at [1167, 99] on span "Media Kit" at bounding box center [1149, 97] width 50 height 14
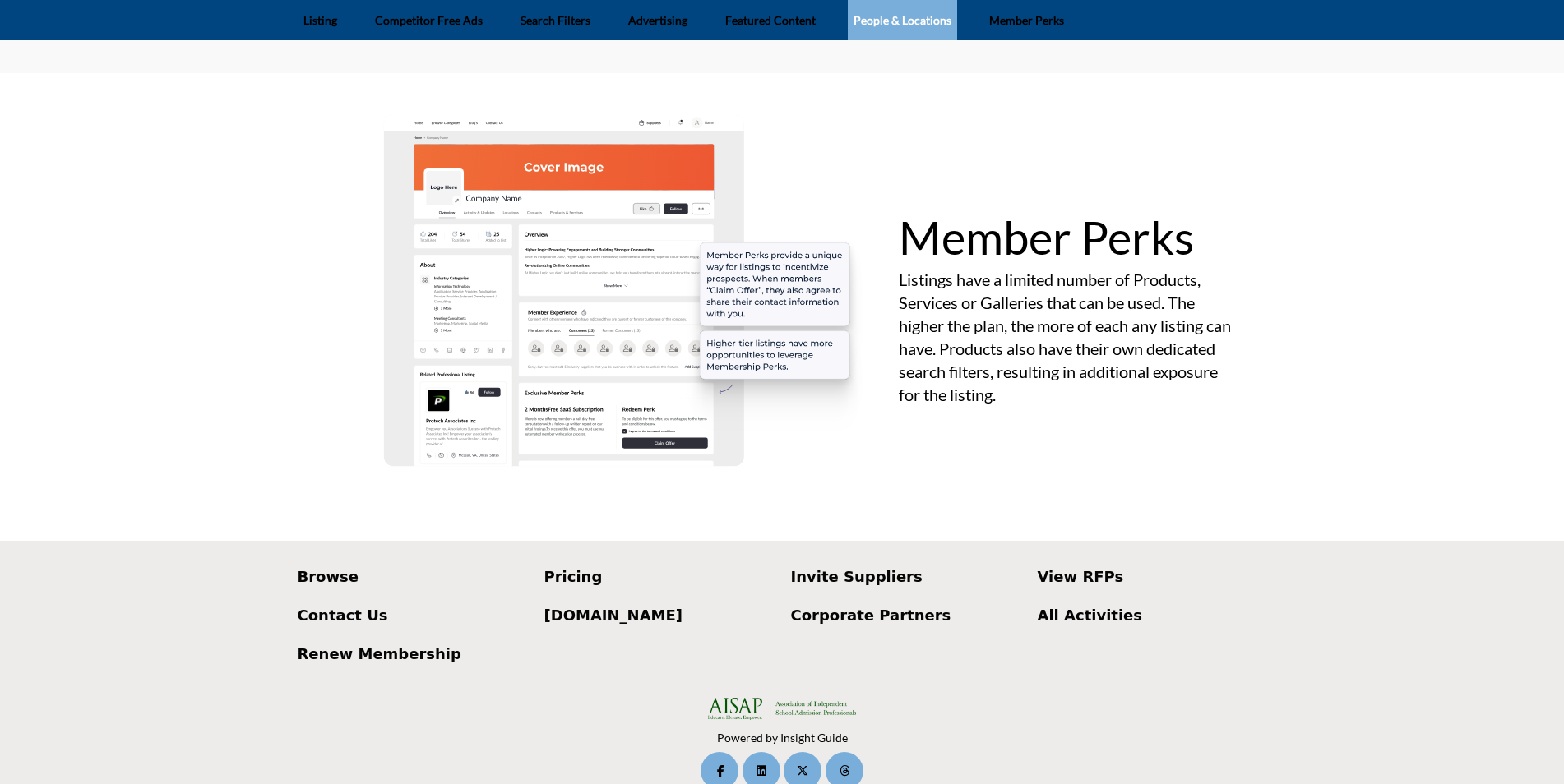
scroll to position [3246, 0]
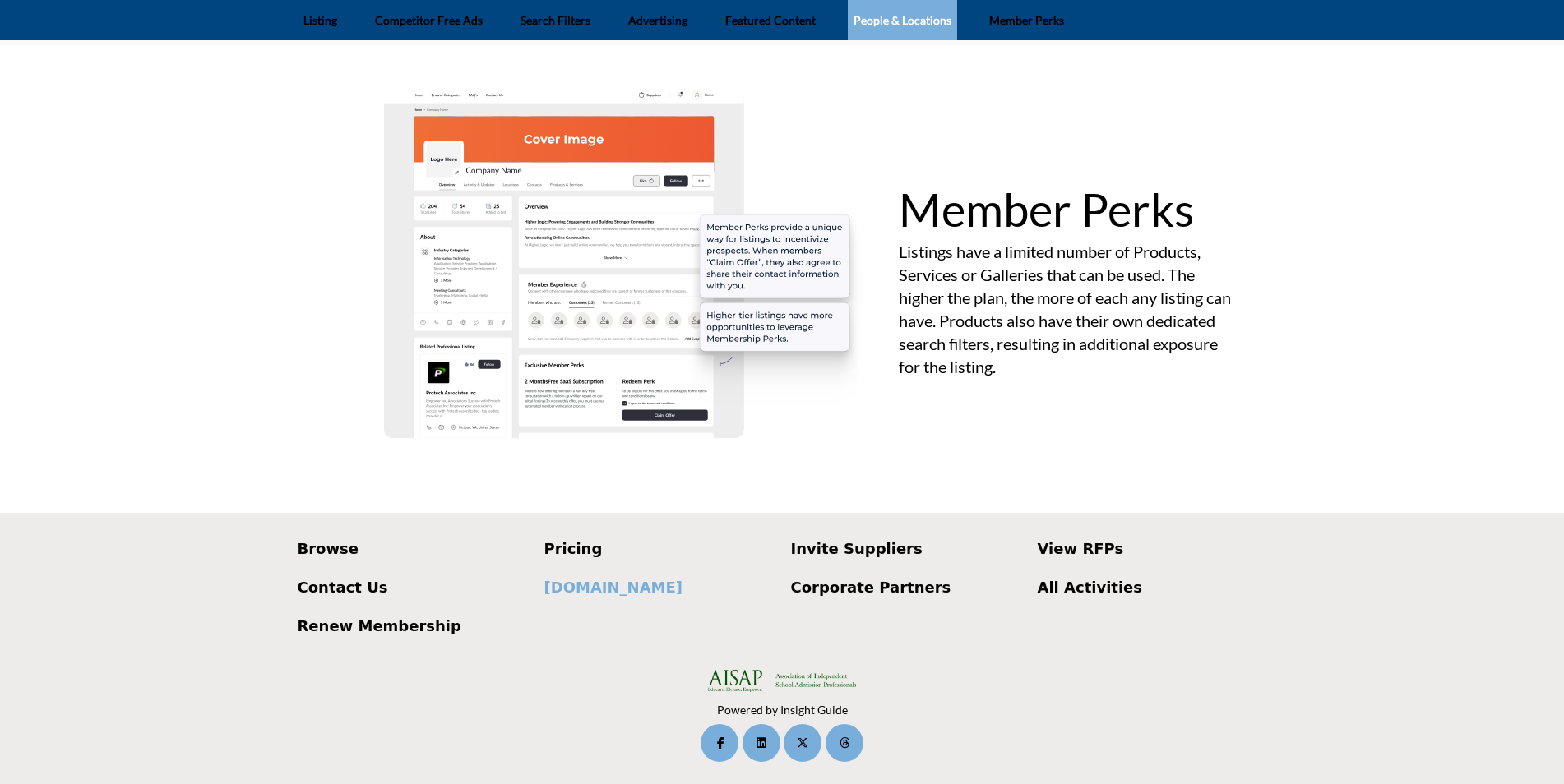
click at [575, 588] on p "[DOMAIN_NAME]" at bounding box center [659, 587] width 230 height 22
